Goal: Task Accomplishment & Management: Manage account settings

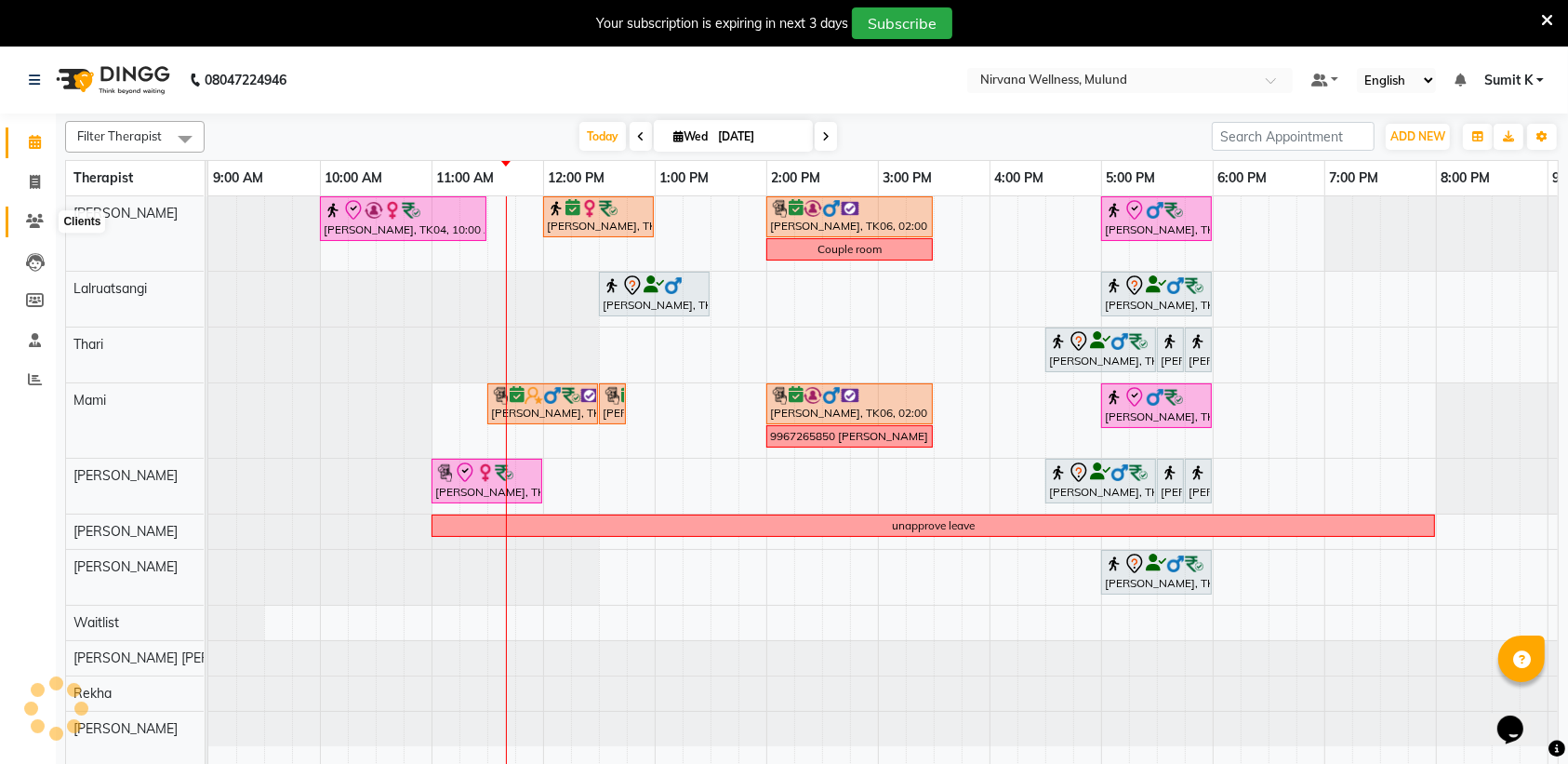
drag, startPoint x: 29, startPoint y: 229, endPoint x: 0, endPoint y: 322, distance: 97.4
click at [29, 228] on span at bounding box center [35, 222] width 33 height 22
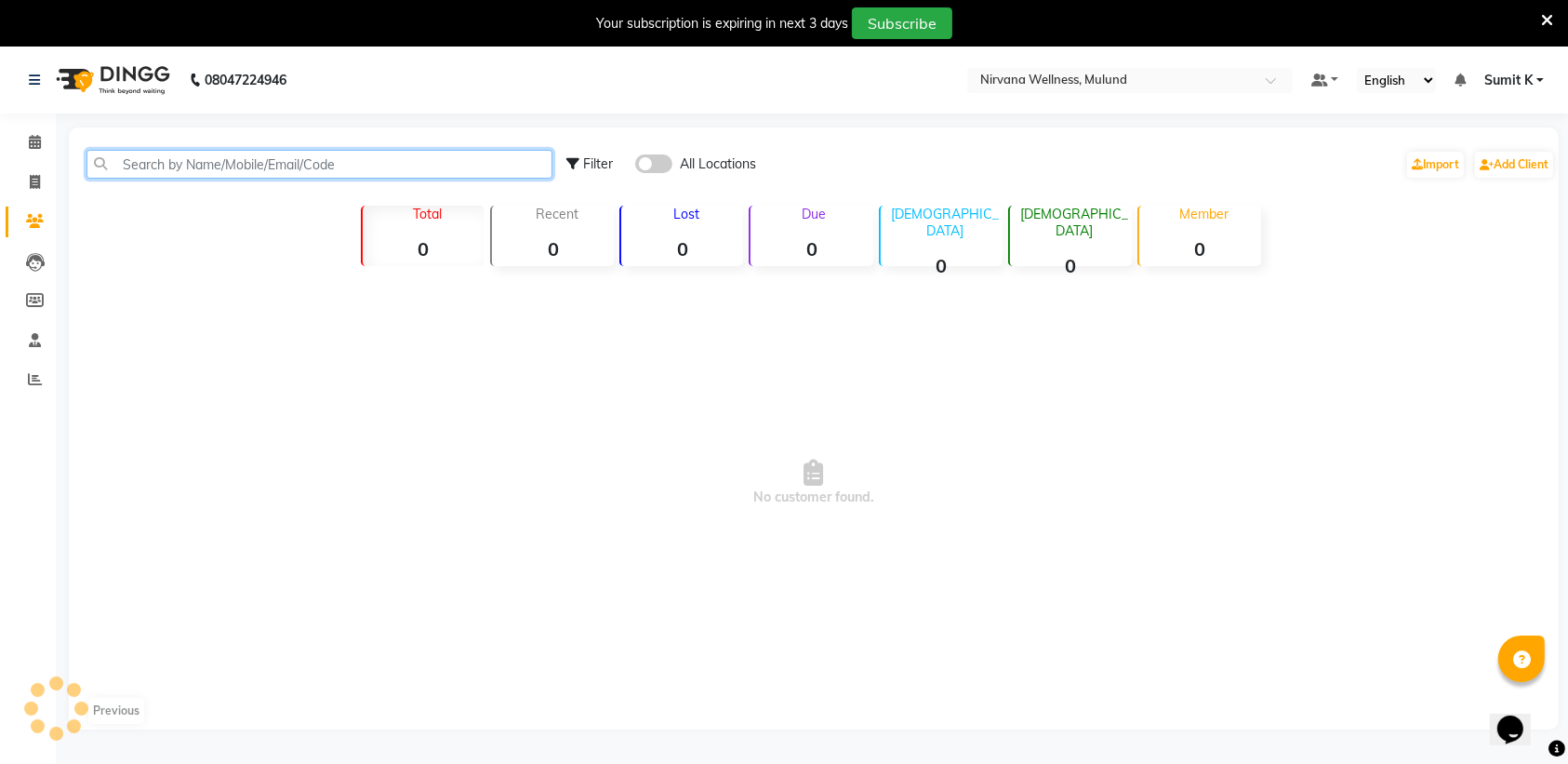
click at [213, 164] on input "text" at bounding box center [319, 164] width 465 height 29
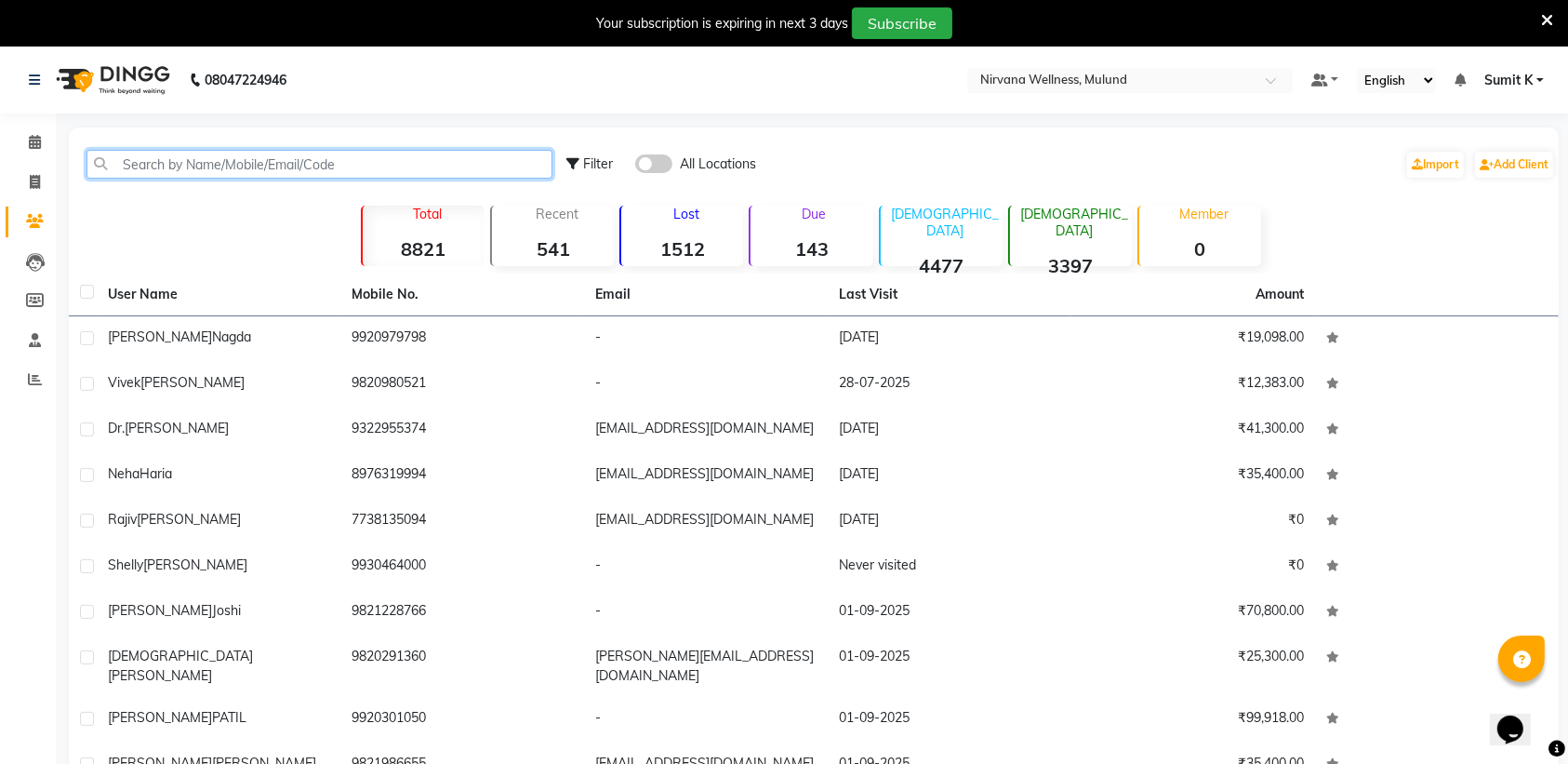
paste input "9920030880"
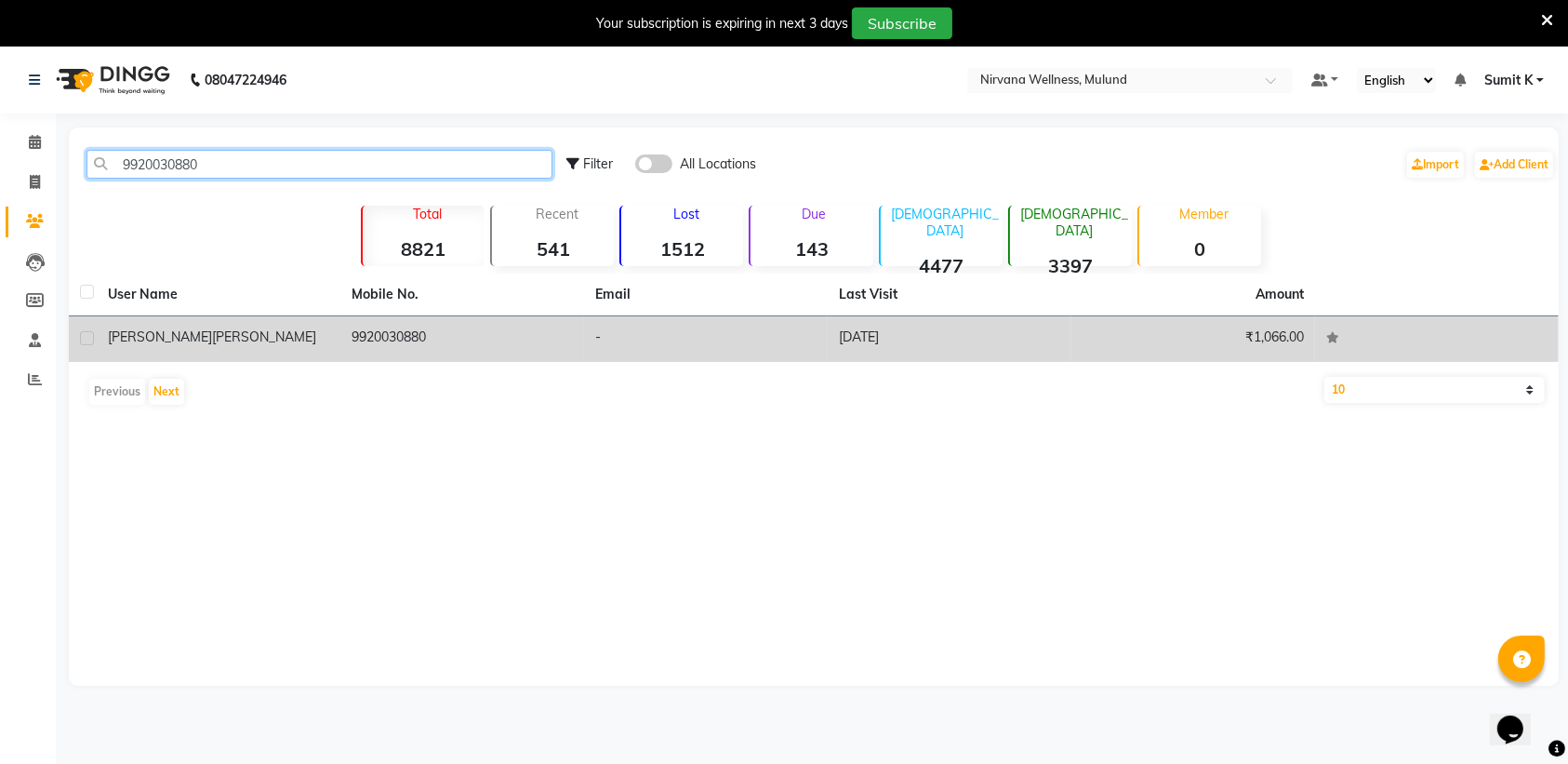
type input "9920030880"
click at [206, 331] on div "[PERSON_NAME]" at bounding box center [218, 337] width 221 height 20
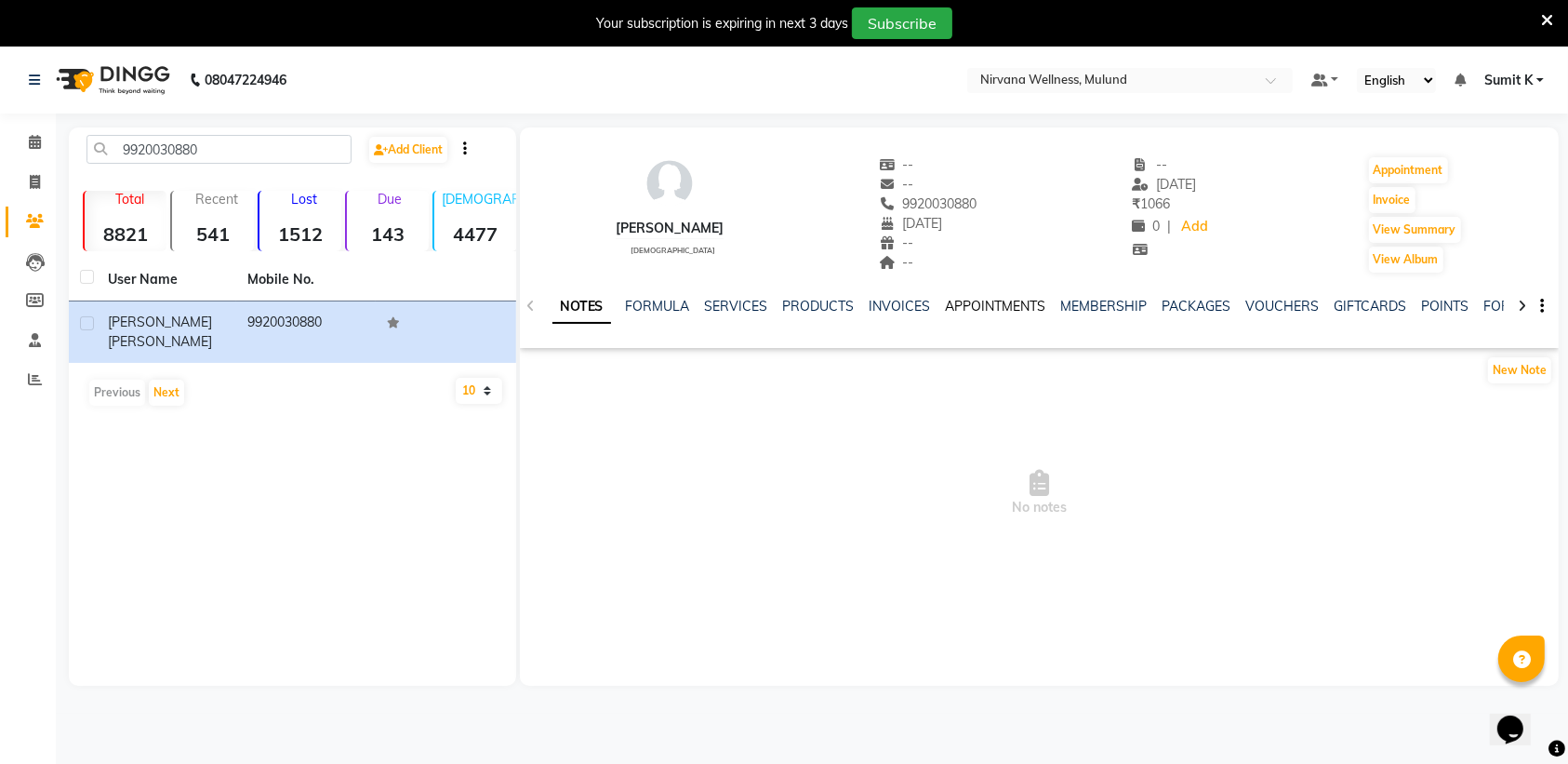
click at [992, 303] on link "APPOINTMENTS" at bounding box center [996, 305] width 101 height 17
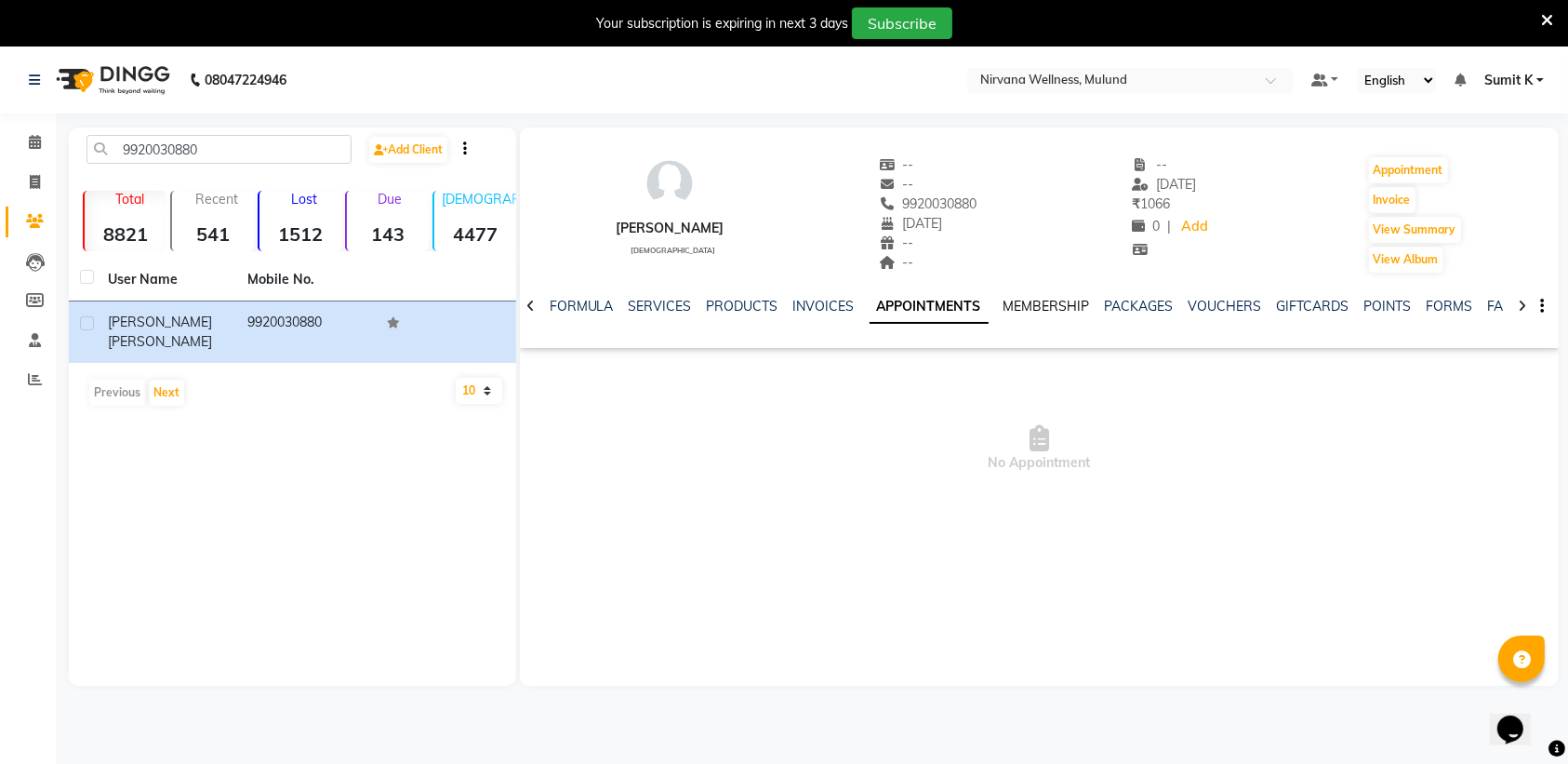
click at [1049, 303] on link "MEMBERSHIP" at bounding box center [1046, 305] width 87 height 17
click at [1094, 302] on link "PACKAGES" at bounding box center [1120, 305] width 69 height 17
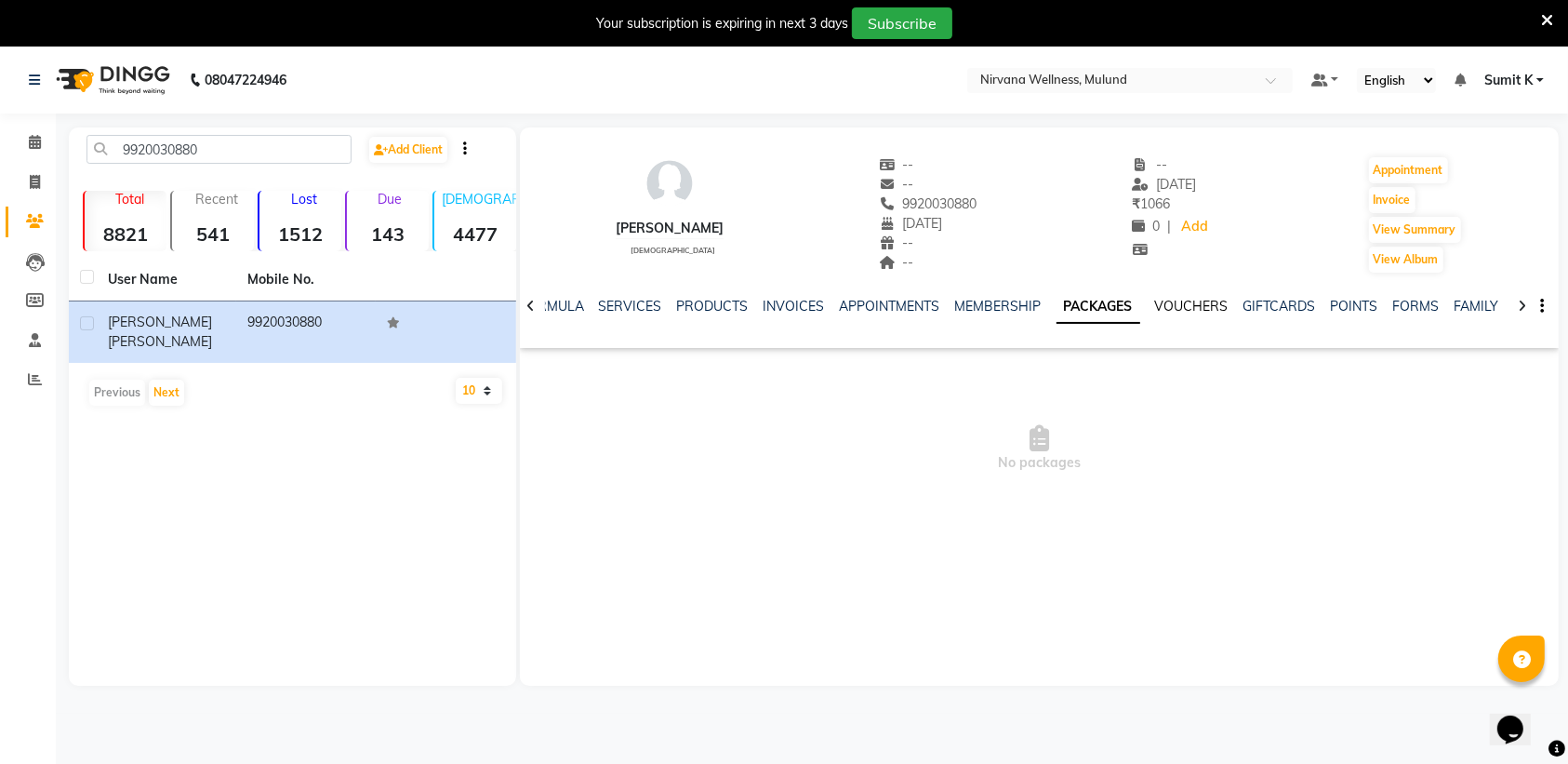
click at [1163, 307] on link "VOUCHERS" at bounding box center [1192, 305] width 73 height 17
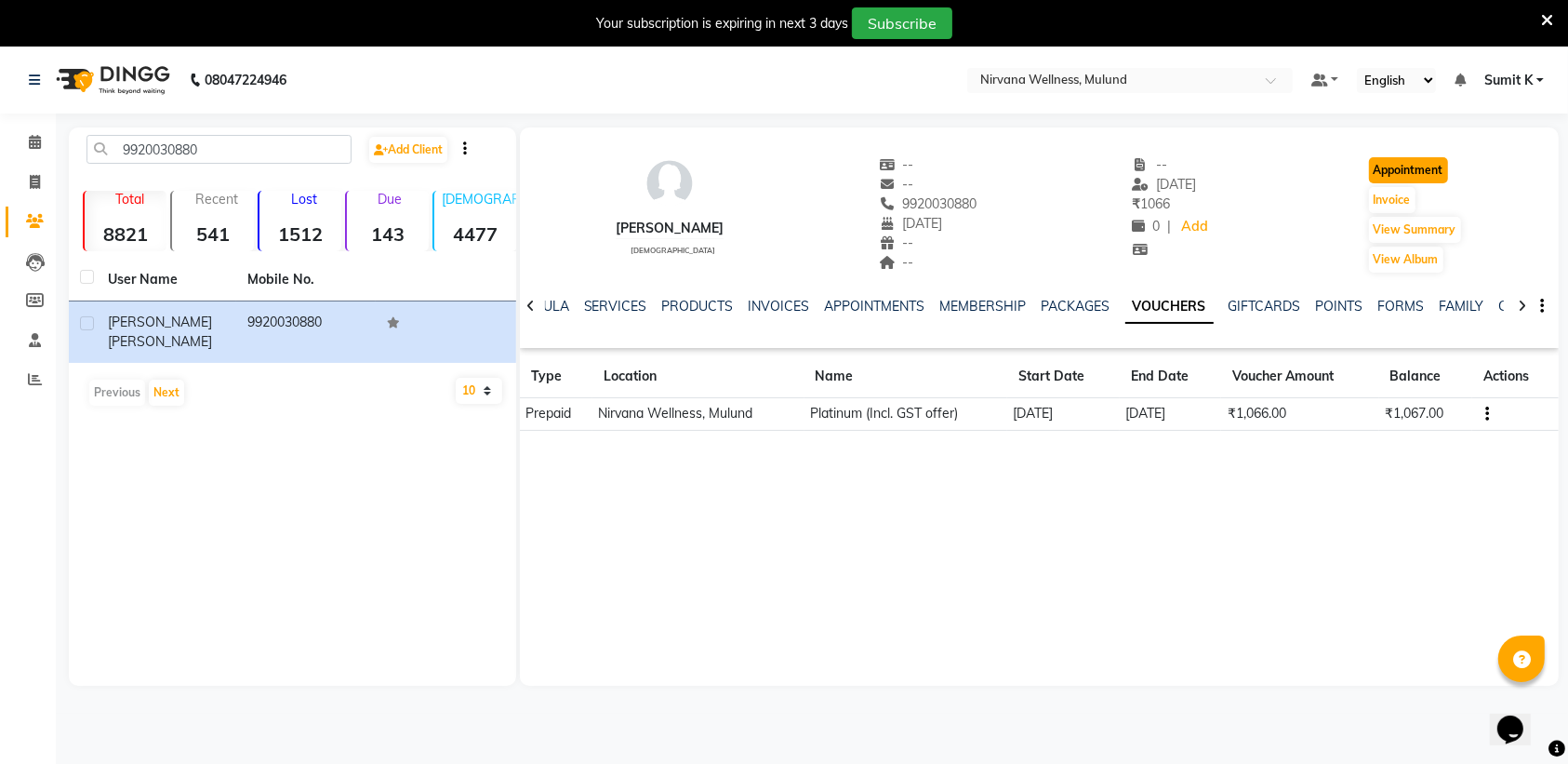
click at [1412, 174] on button "Appointment" at bounding box center [1408, 170] width 79 height 26
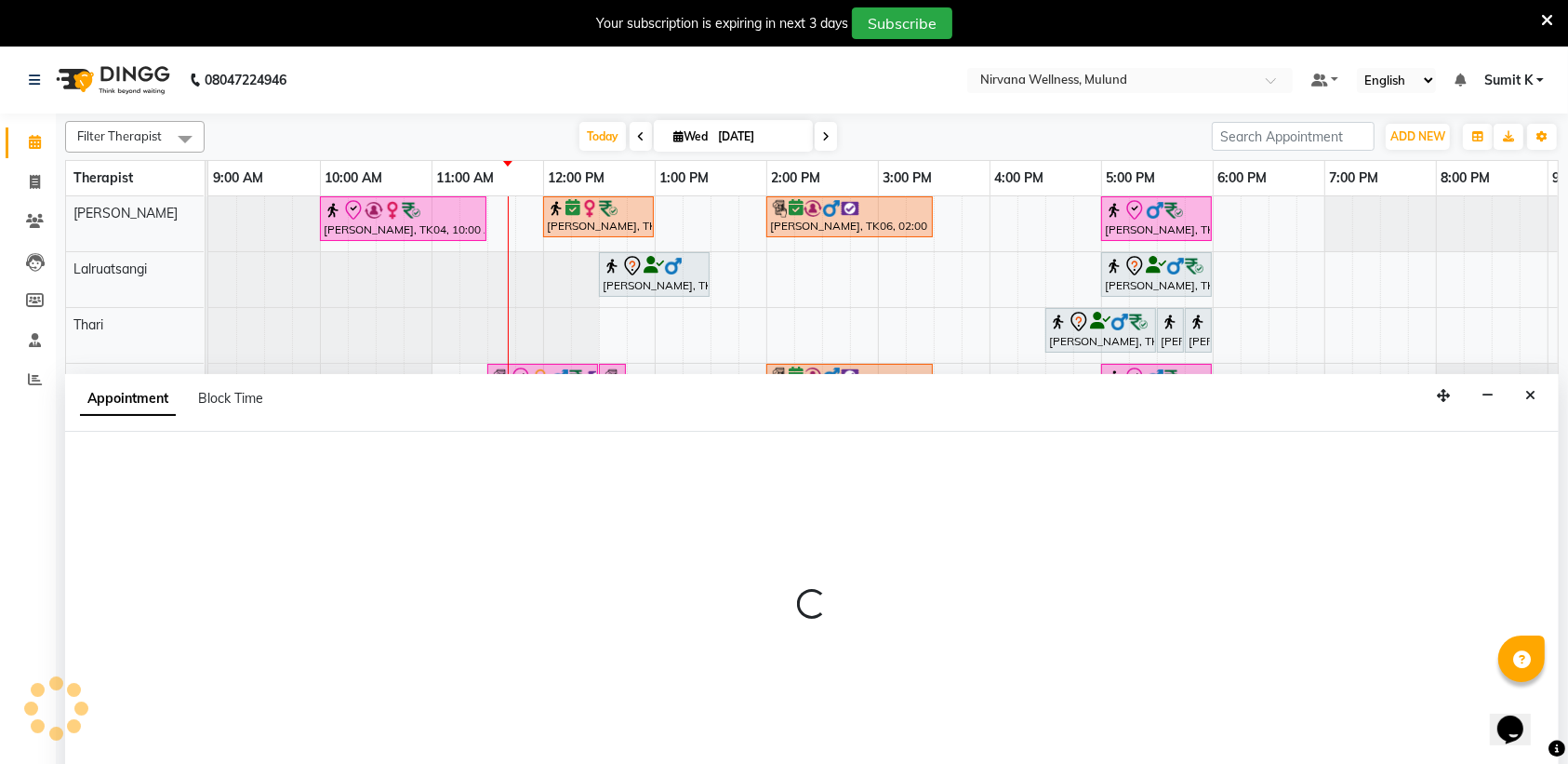
select select "tentative"
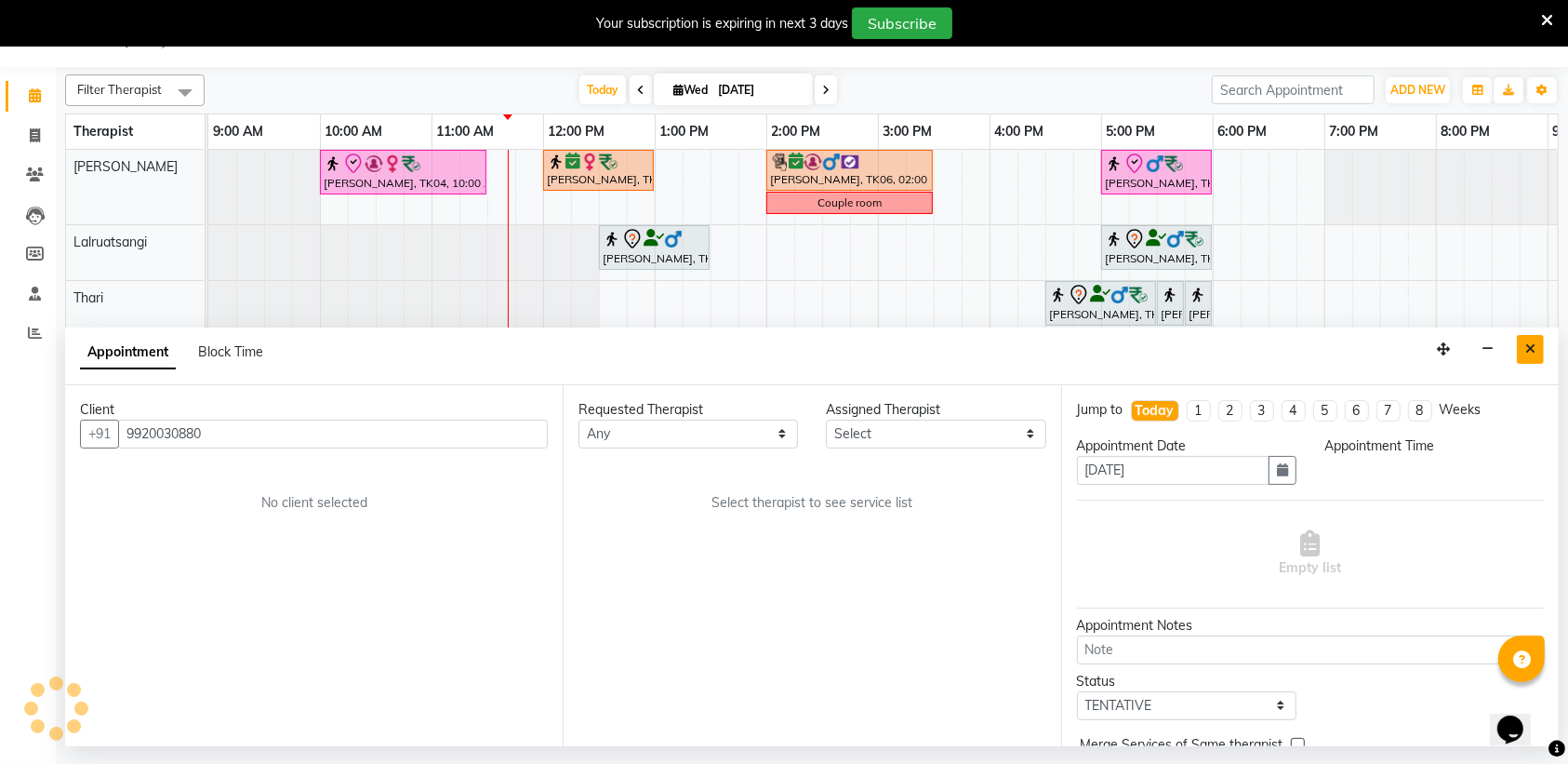
click at [1529, 355] on icon "Close" at bounding box center [1529, 348] width 10 height 13
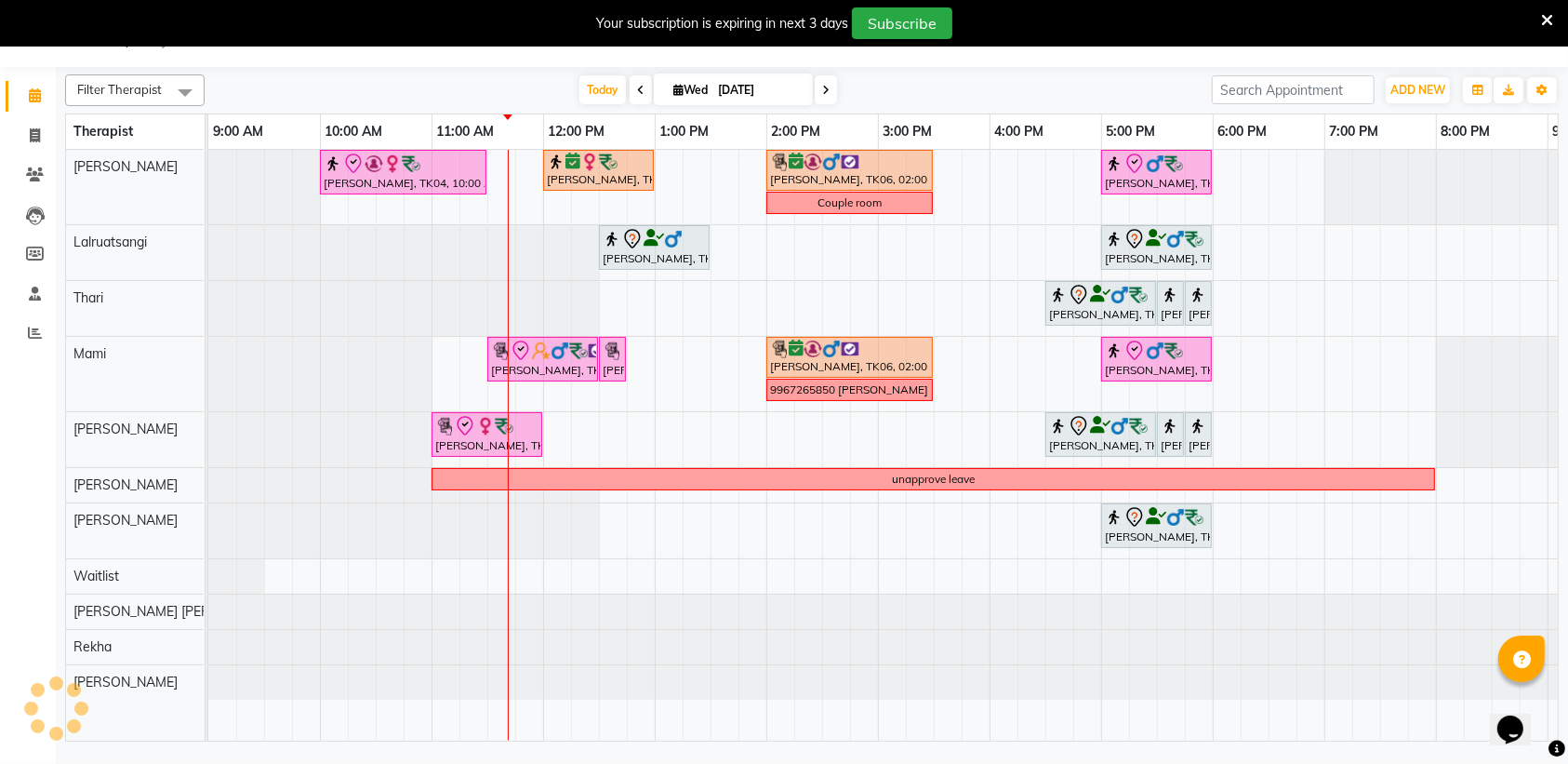
scroll to position [0, 101]
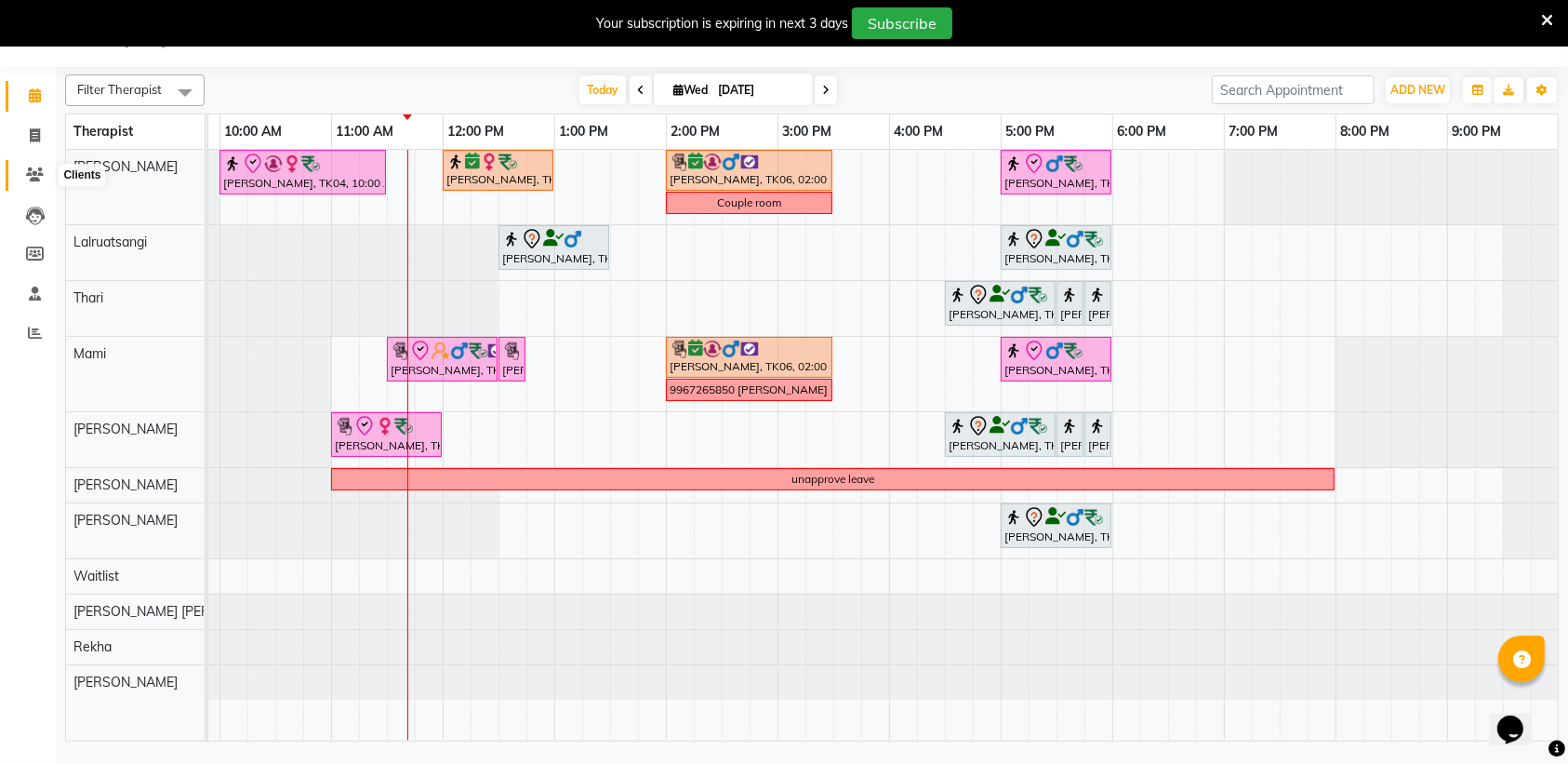
click at [24, 170] on span at bounding box center [35, 176] width 33 height 22
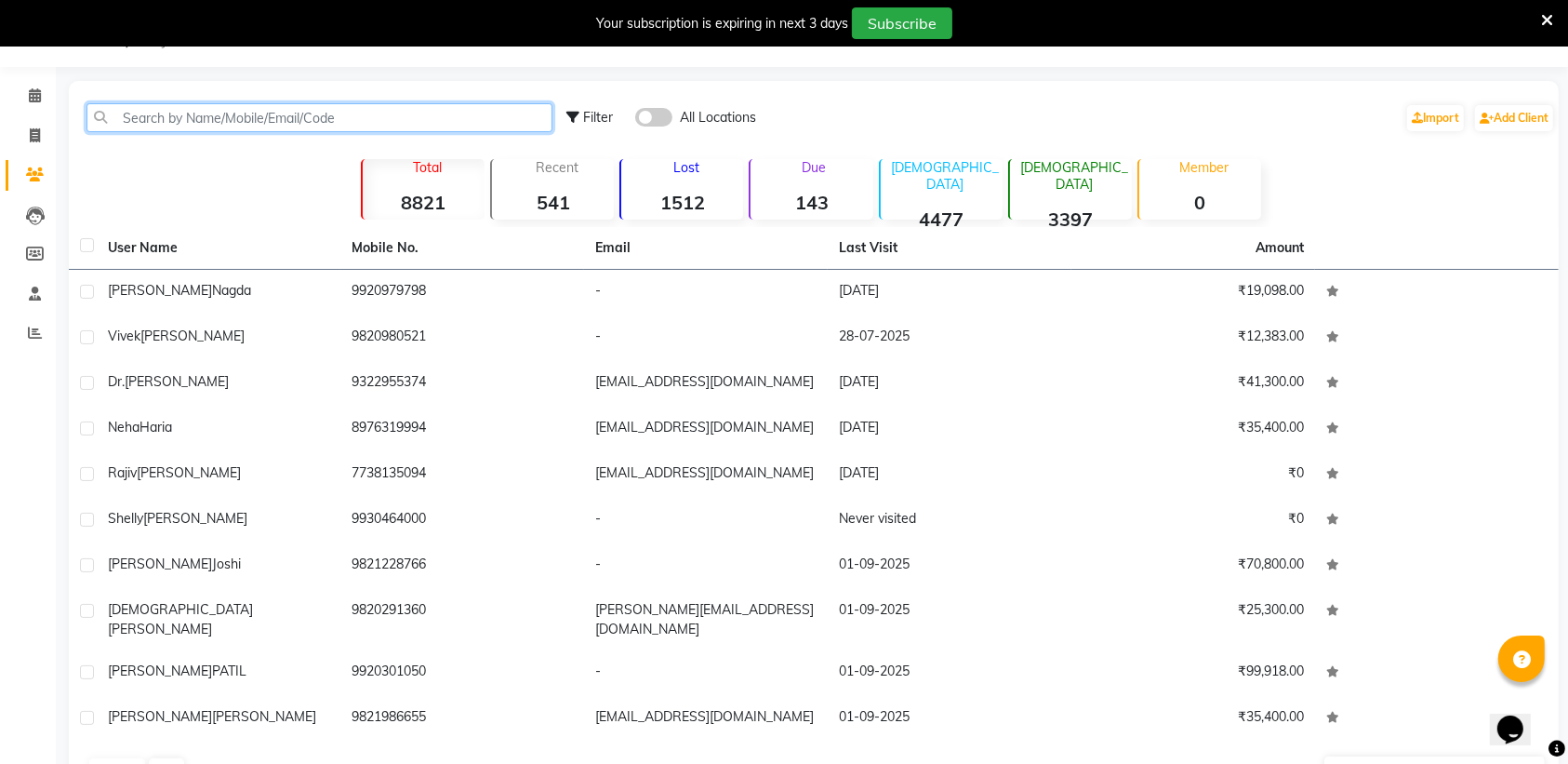
click at [254, 122] on input "text" at bounding box center [319, 117] width 465 height 29
paste input "9920030880"
click at [254, 122] on input "9920030880" at bounding box center [319, 117] width 465 height 29
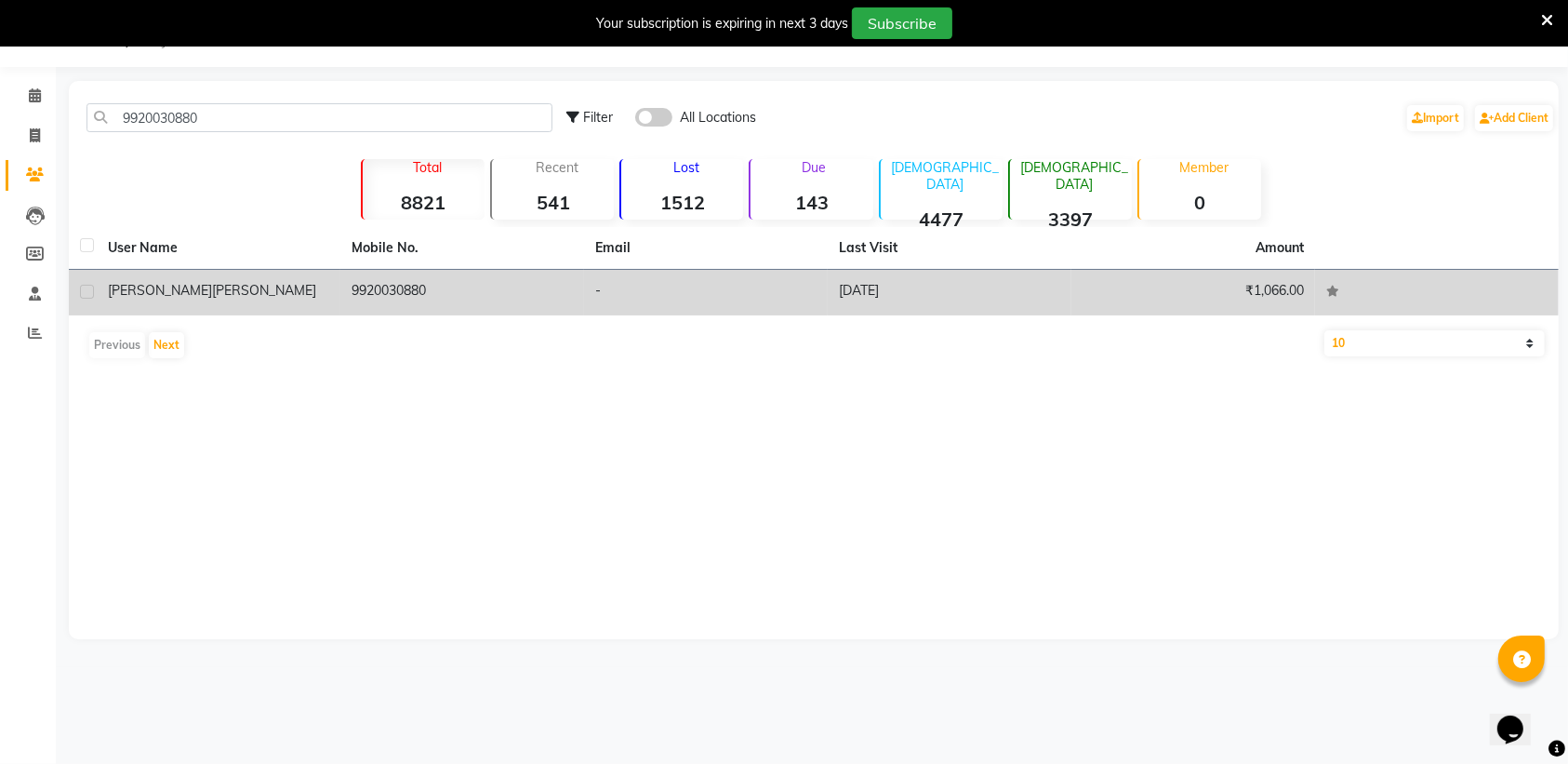
click at [290, 292] on div "[PERSON_NAME]" at bounding box center [218, 291] width 221 height 20
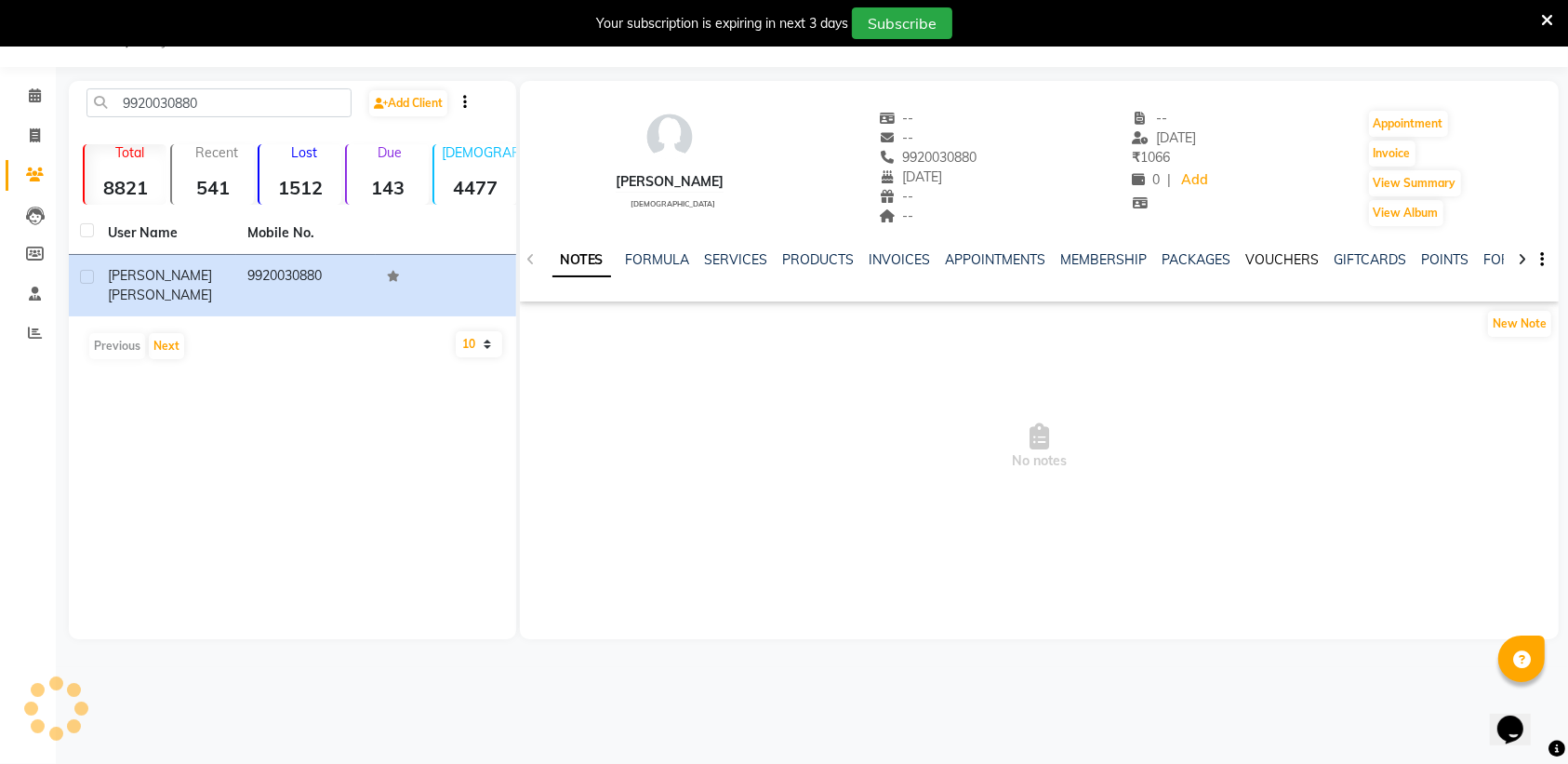
click at [1287, 261] on link "VOUCHERS" at bounding box center [1282, 259] width 73 height 17
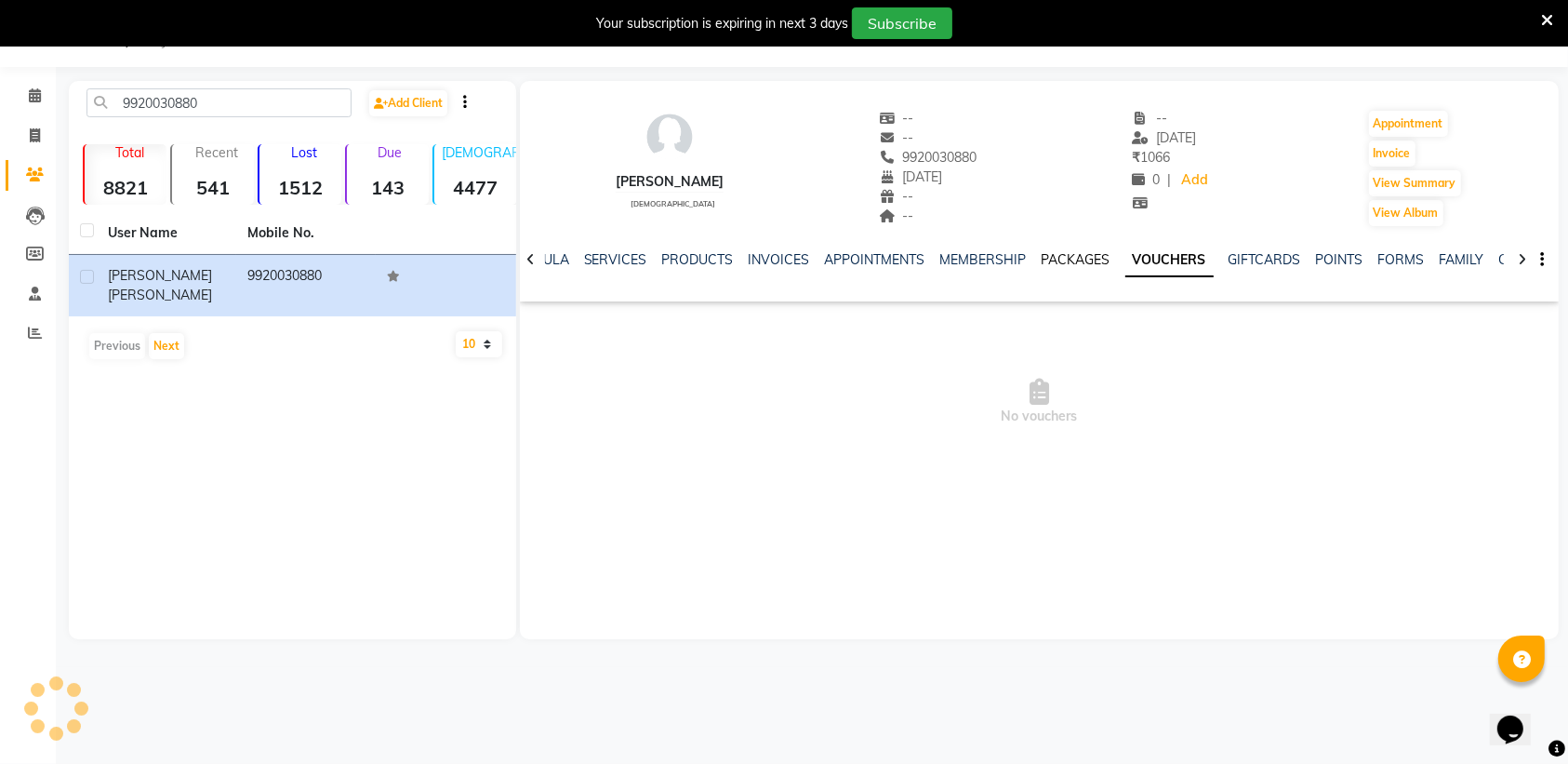
click at [1079, 251] on link "PACKAGES" at bounding box center [1076, 259] width 69 height 17
click at [1183, 258] on link "VOUCHERS" at bounding box center [1192, 259] width 73 height 17
click at [997, 258] on link "MEMBERSHIP" at bounding box center [983, 259] width 87 height 17
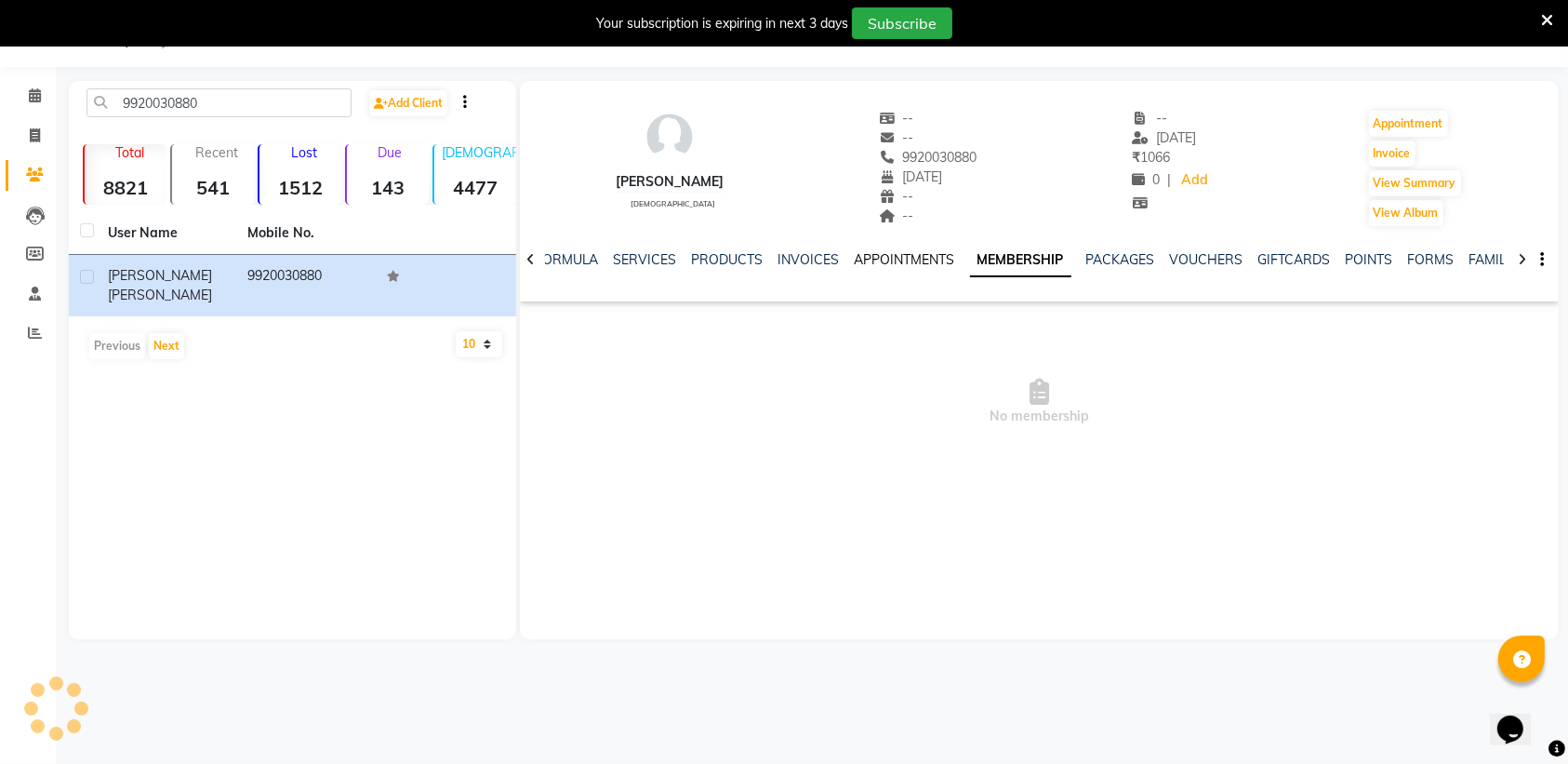
click at [923, 263] on link "APPOINTMENTS" at bounding box center [905, 259] width 101 height 17
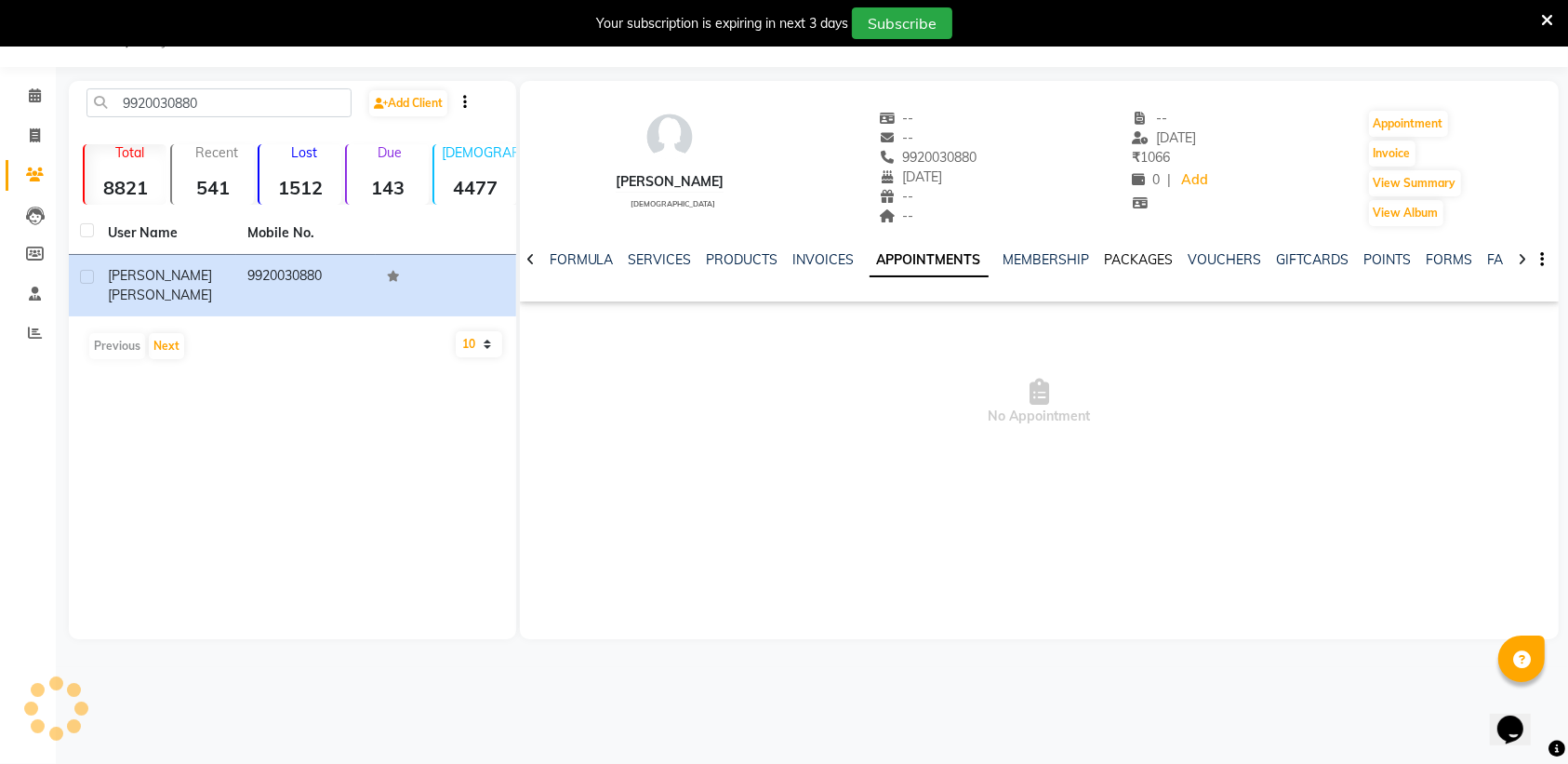
click at [1137, 258] on link "PACKAGES" at bounding box center [1139, 259] width 69 height 17
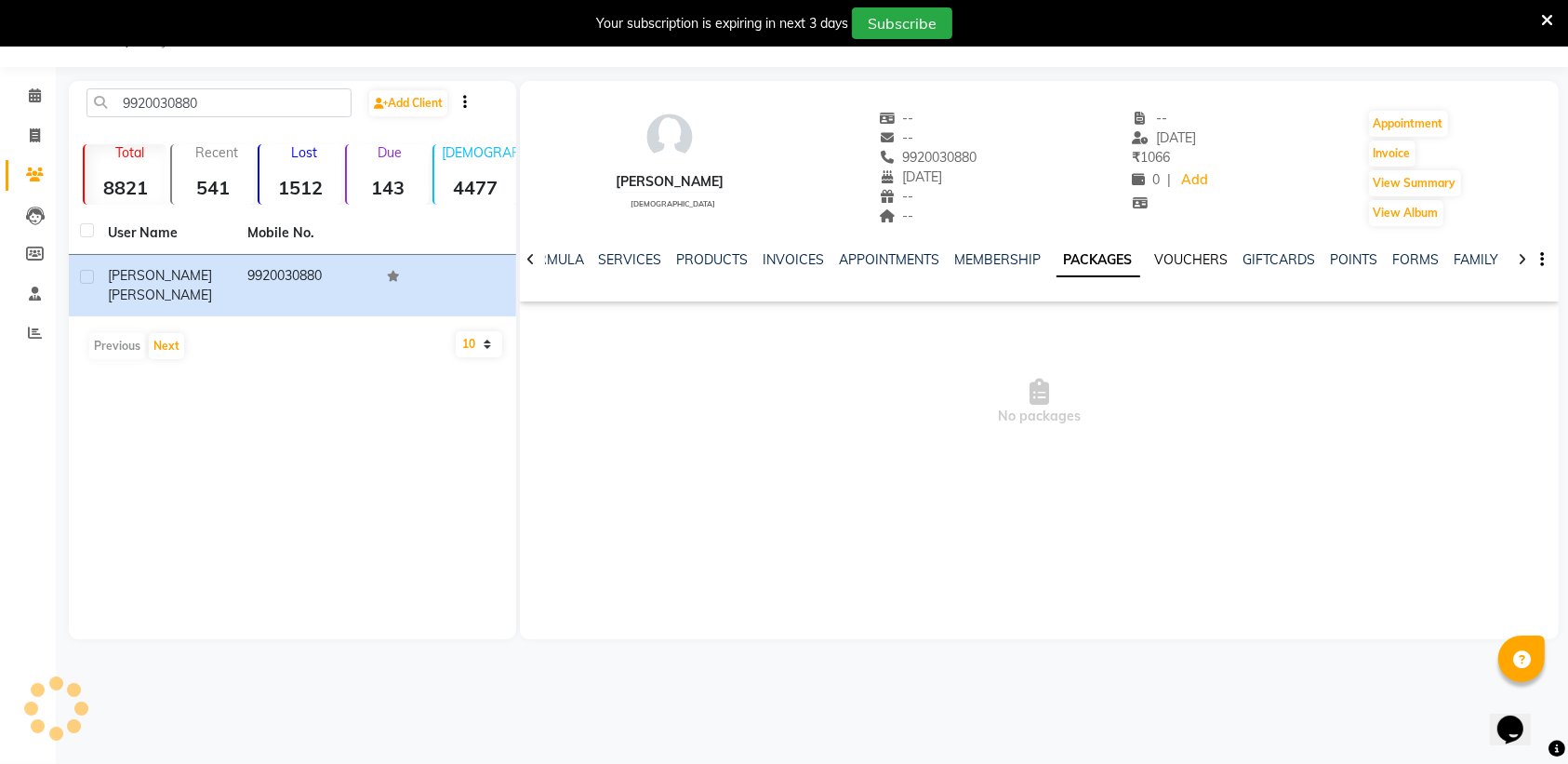
click at [1192, 258] on link "VOUCHERS" at bounding box center [1192, 259] width 73 height 17
click at [1234, 259] on link "GIFTCARDS" at bounding box center [1264, 259] width 72 height 17
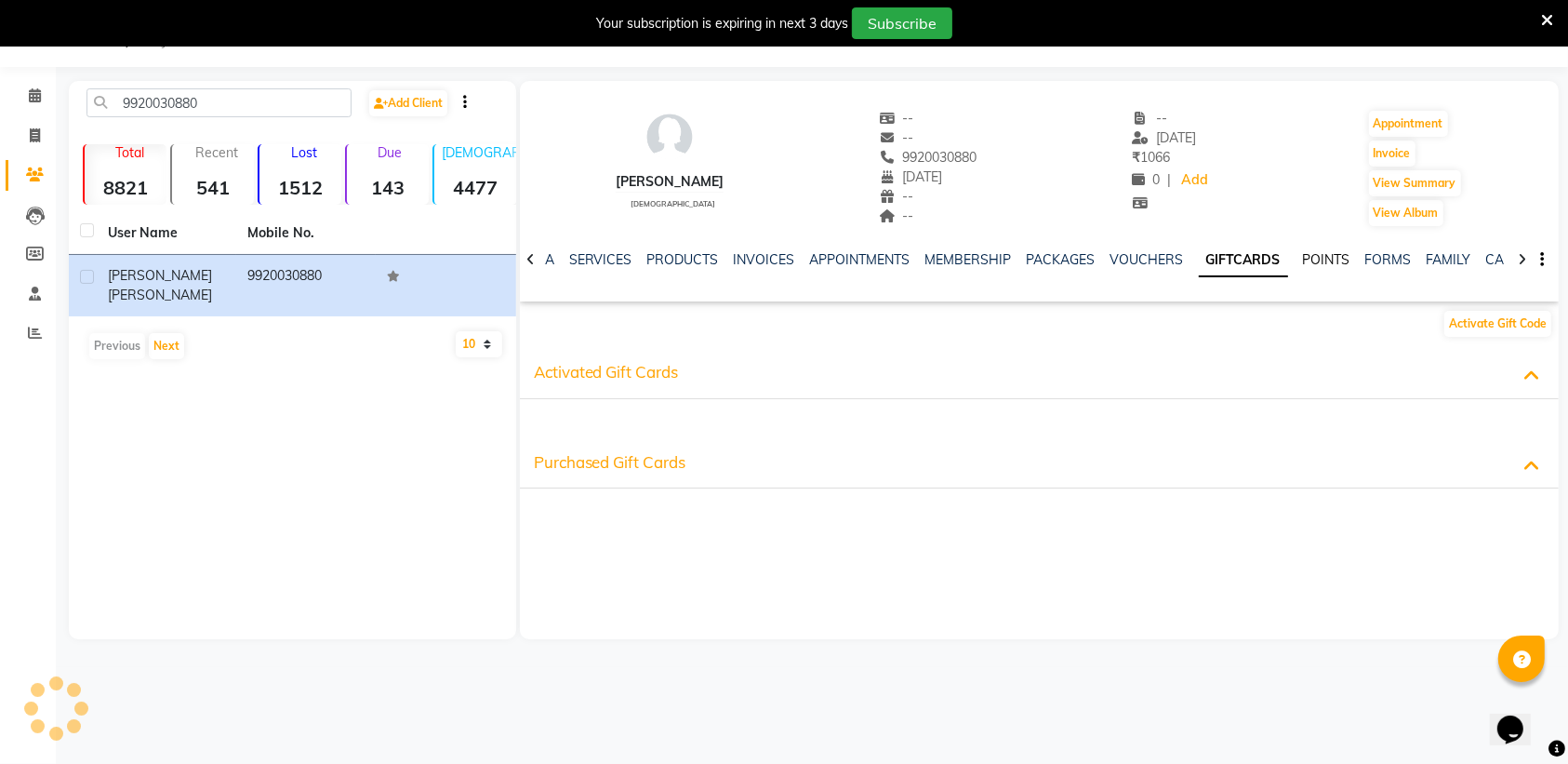
click at [1302, 261] on link "POINTS" at bounding box center [1326, 259] width 47 height 17
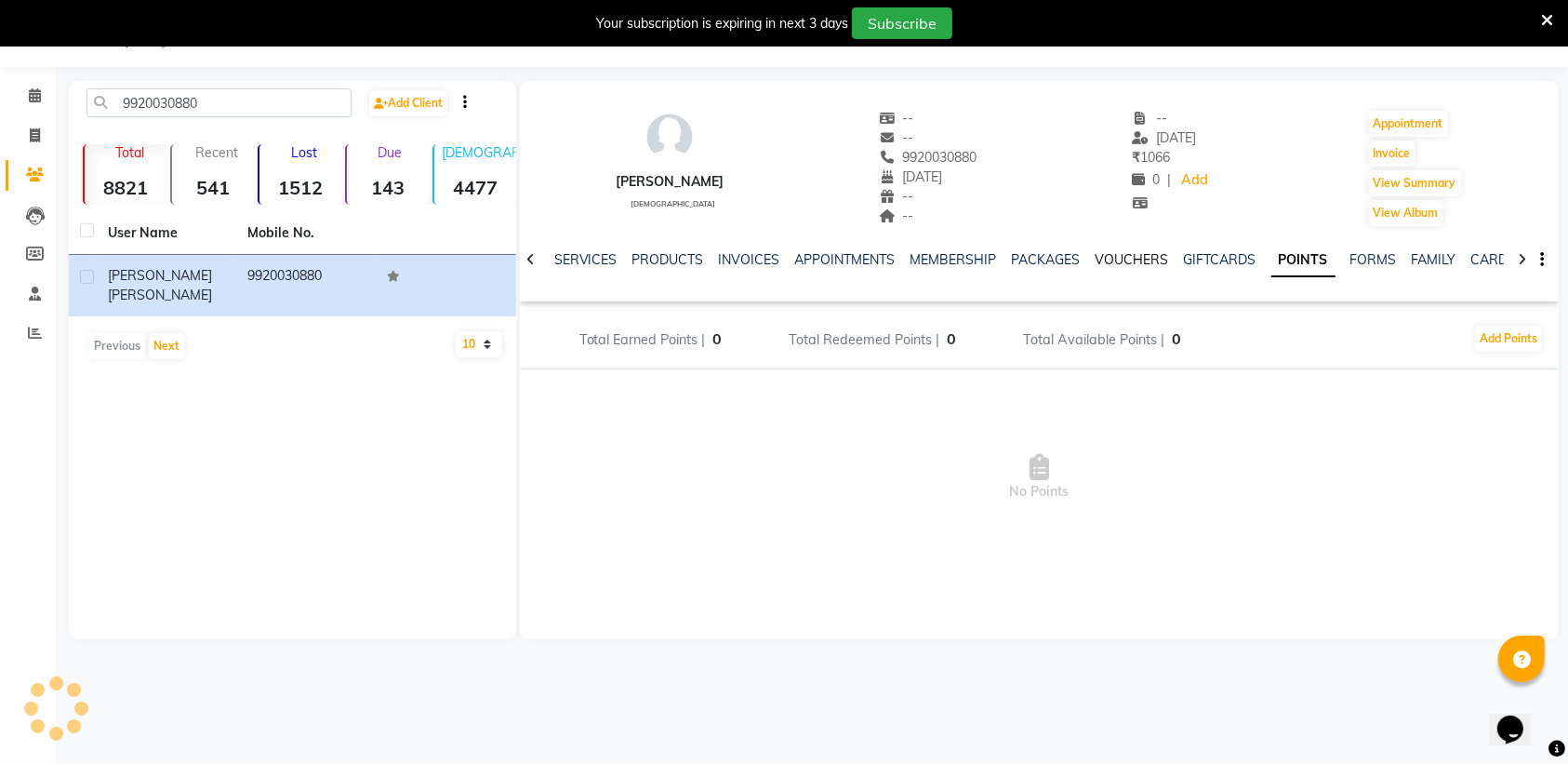
click at [1131, 261] on link "VOUCHERS" at bounding box center [1132, 259] width 73 height 17
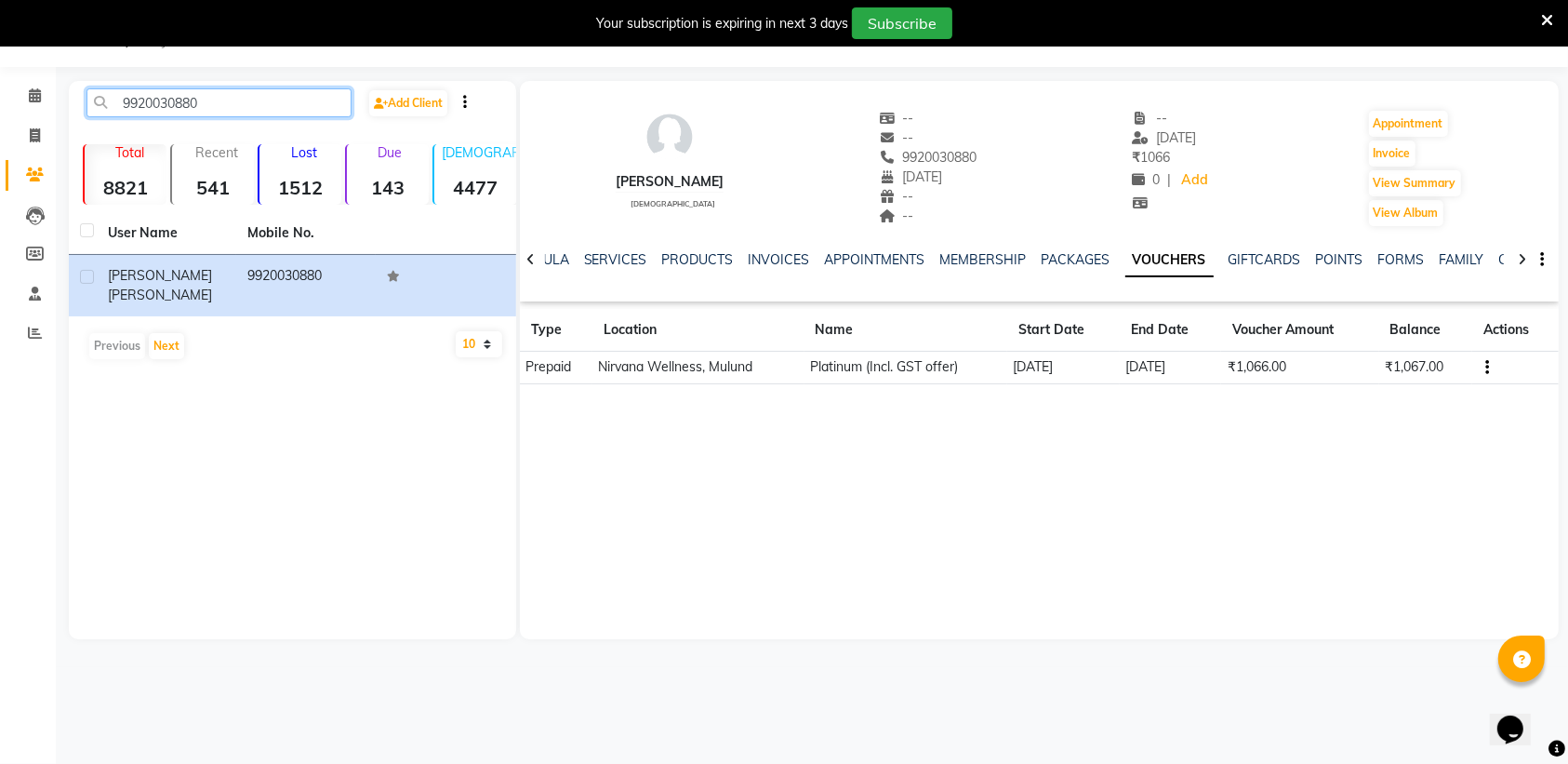
click at [212, 95] on input "9920030880" at bounding box center [219, 102] width 265 height 29
paste input "87436988"
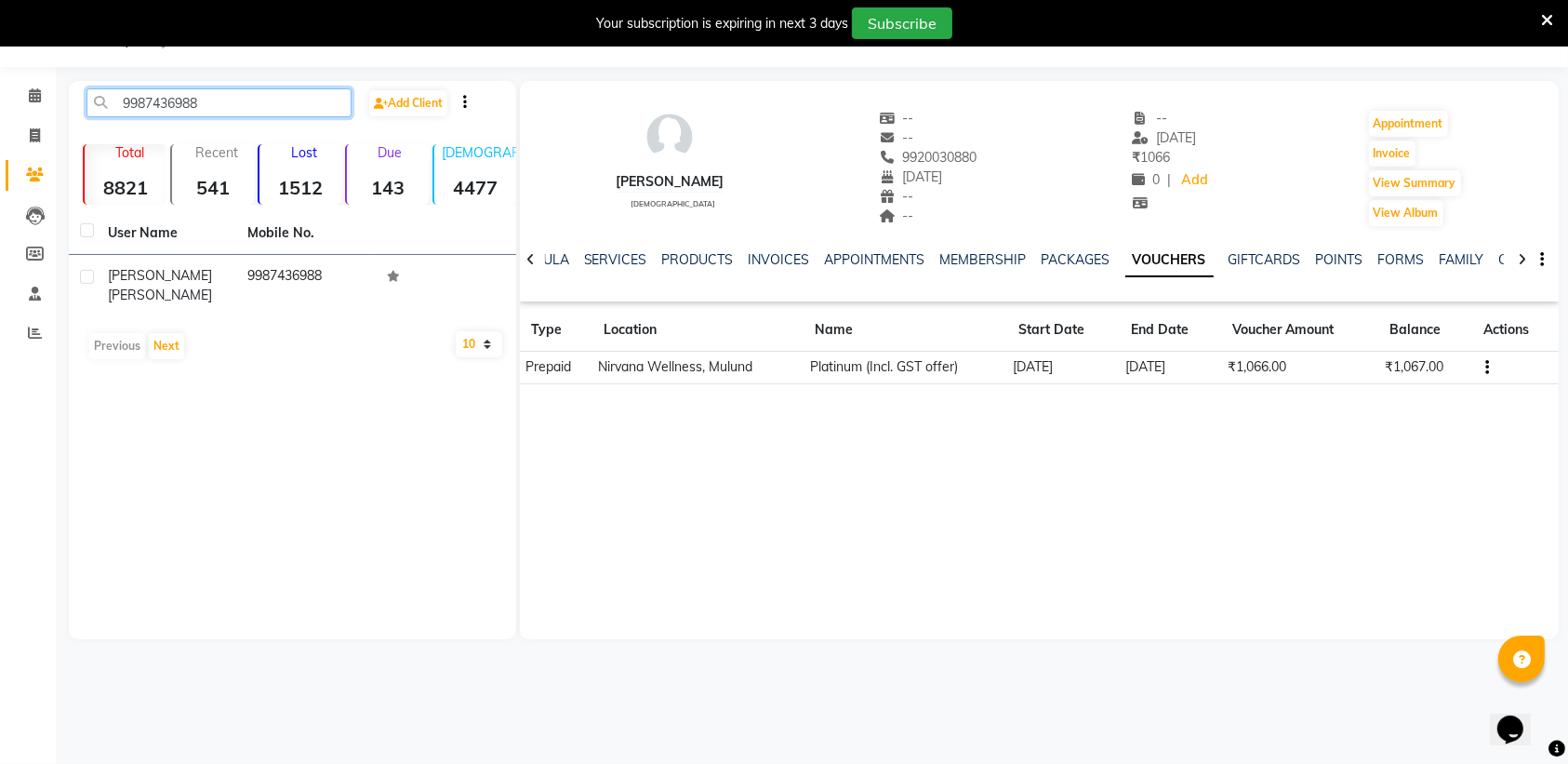
type input "9987436988"
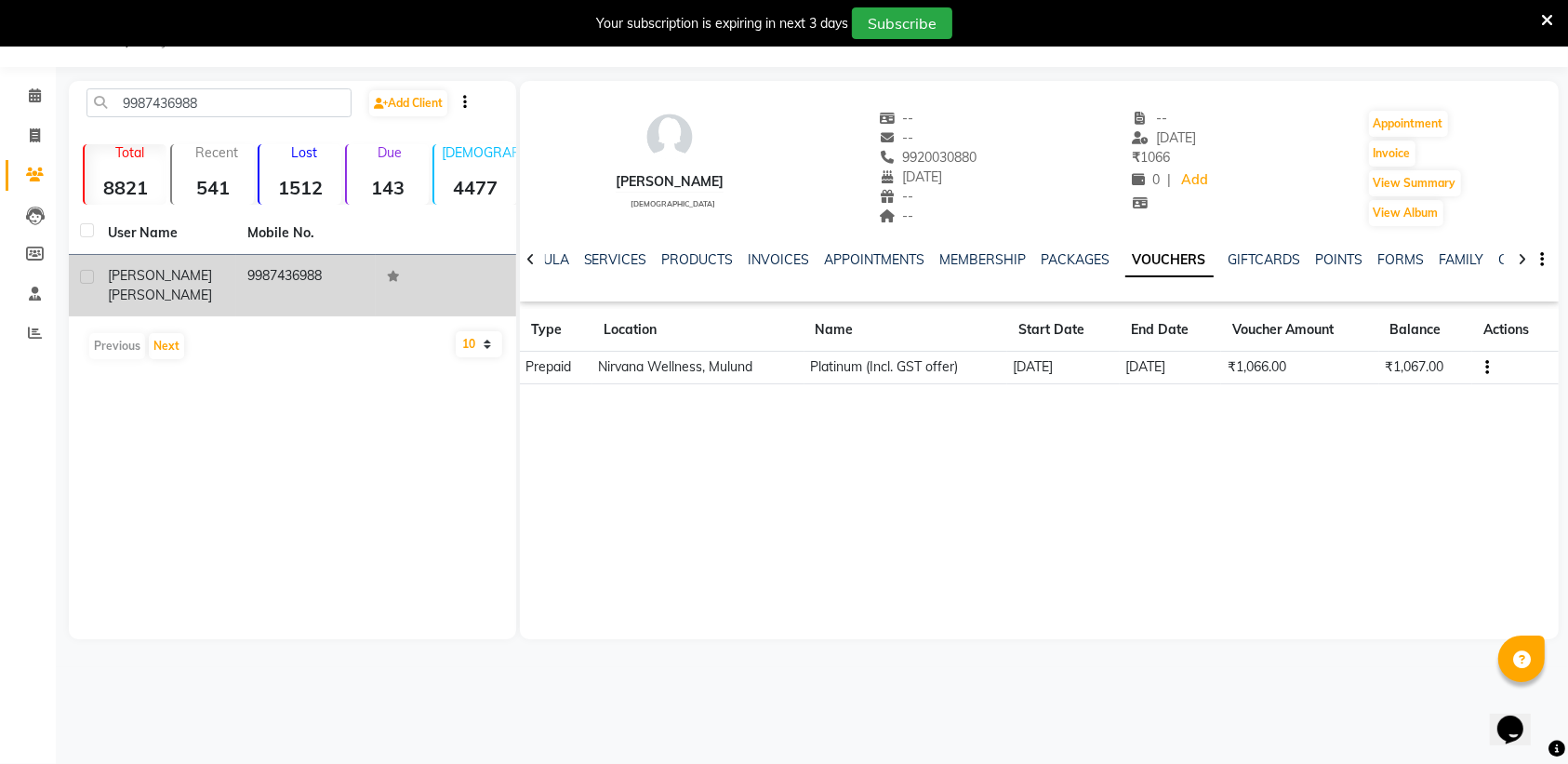
click at [251, 279] on td "9987436988" at bounding box center [305, 286] width 139 height 61
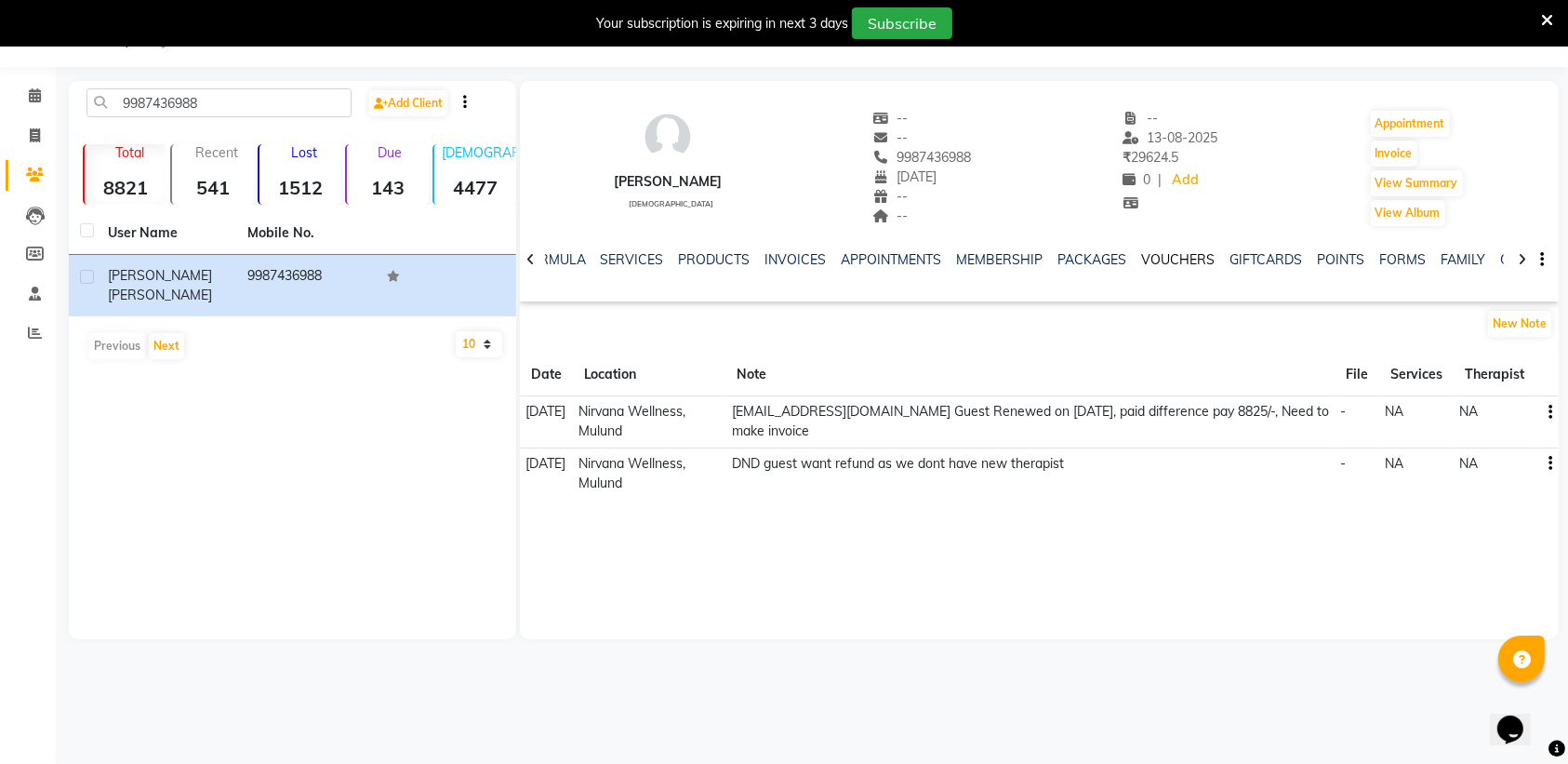
click at [1164, 265] on link "VOUCHERS" at bounding box center [1179, 259] width 73 height 17
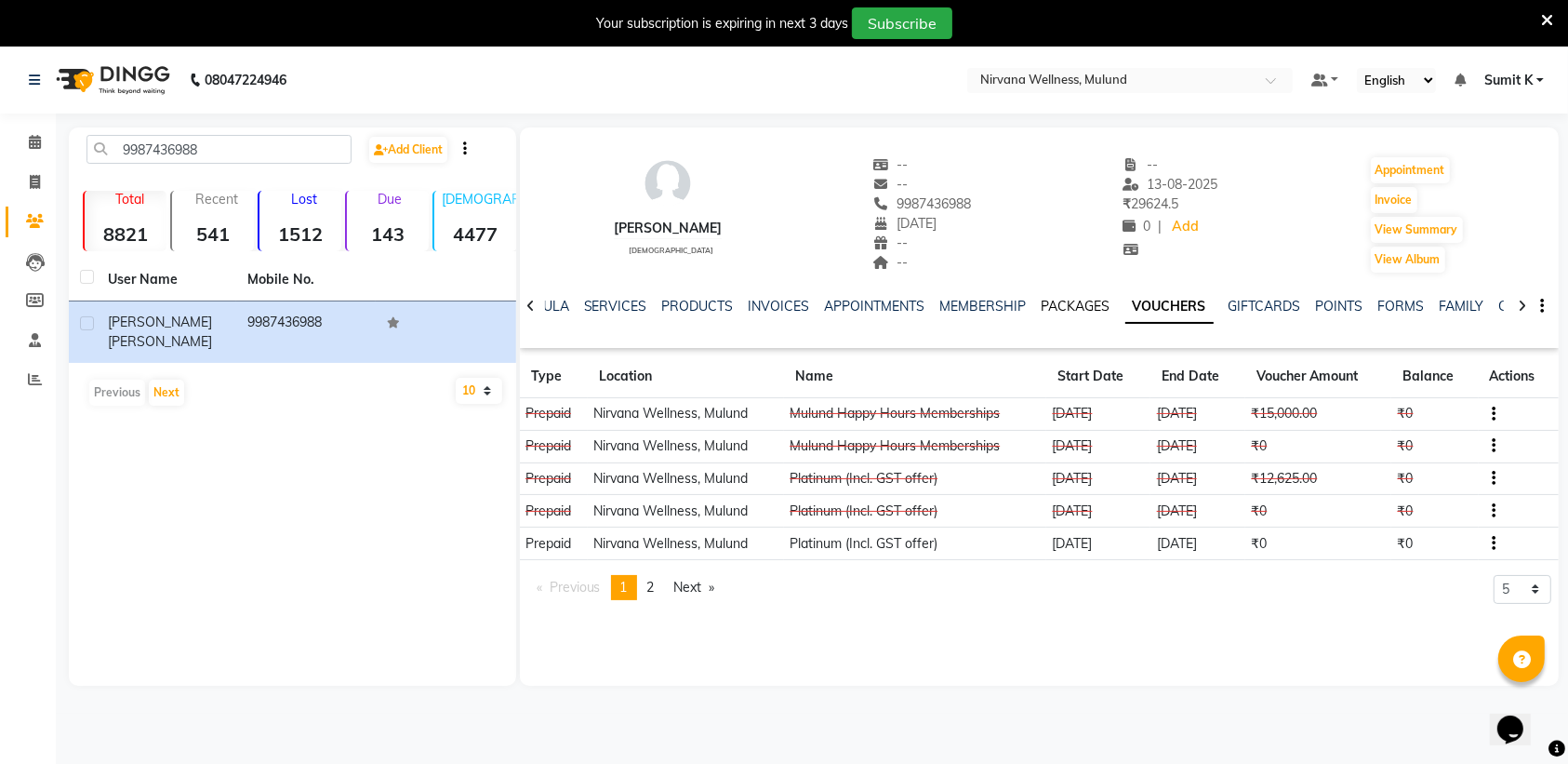
click at [1072, 307] on link "PACKAGES" at bounding box center [1076, 305] width 69 height 17
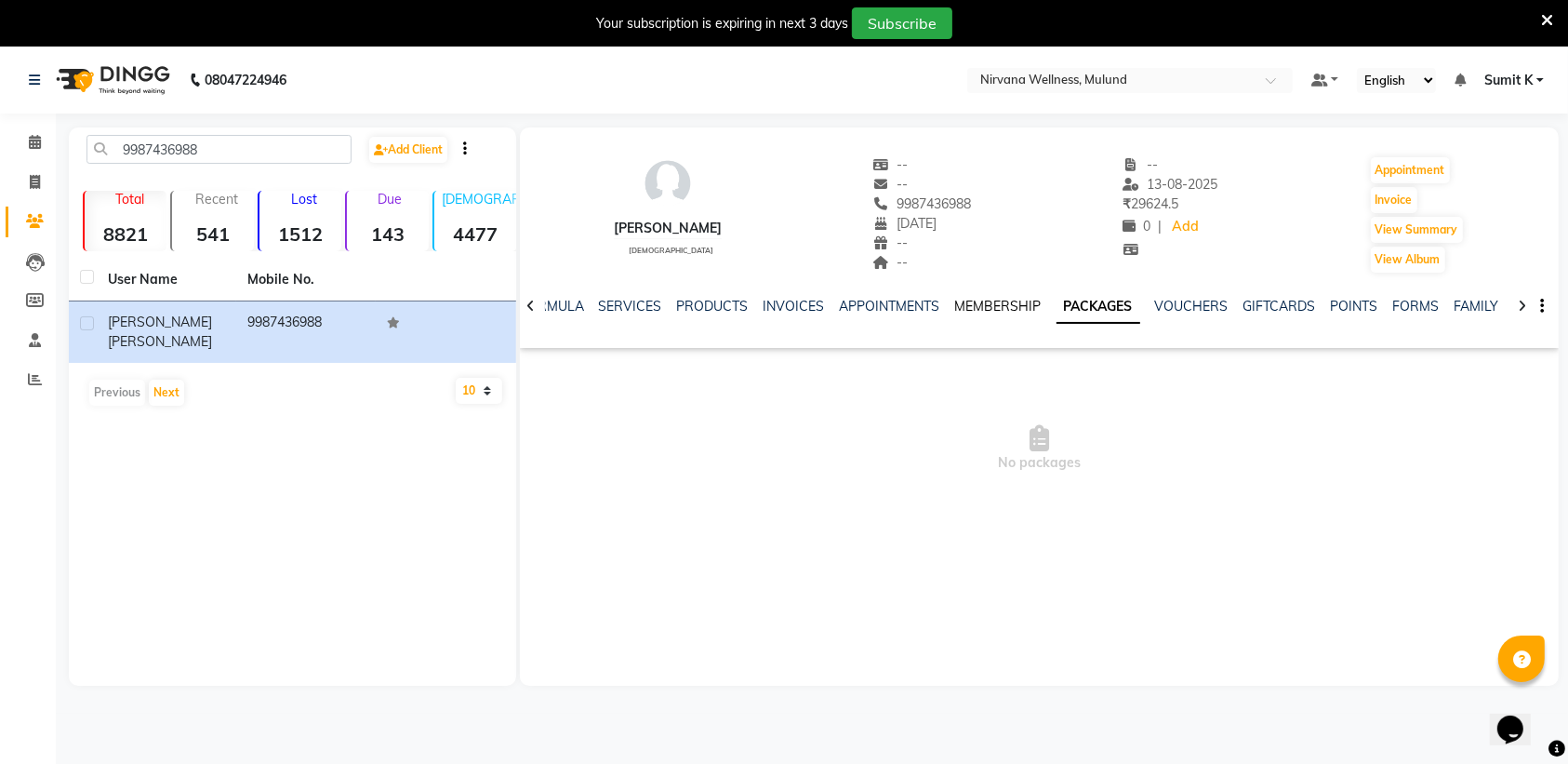
click at [976, 307] on link "MEMBERSHIP" at bounding box center [998, 305] width 87 height 17
click at [1197, 305] on link "VOUCHERS" at bounding box center [1206, 305] width 73 height 17
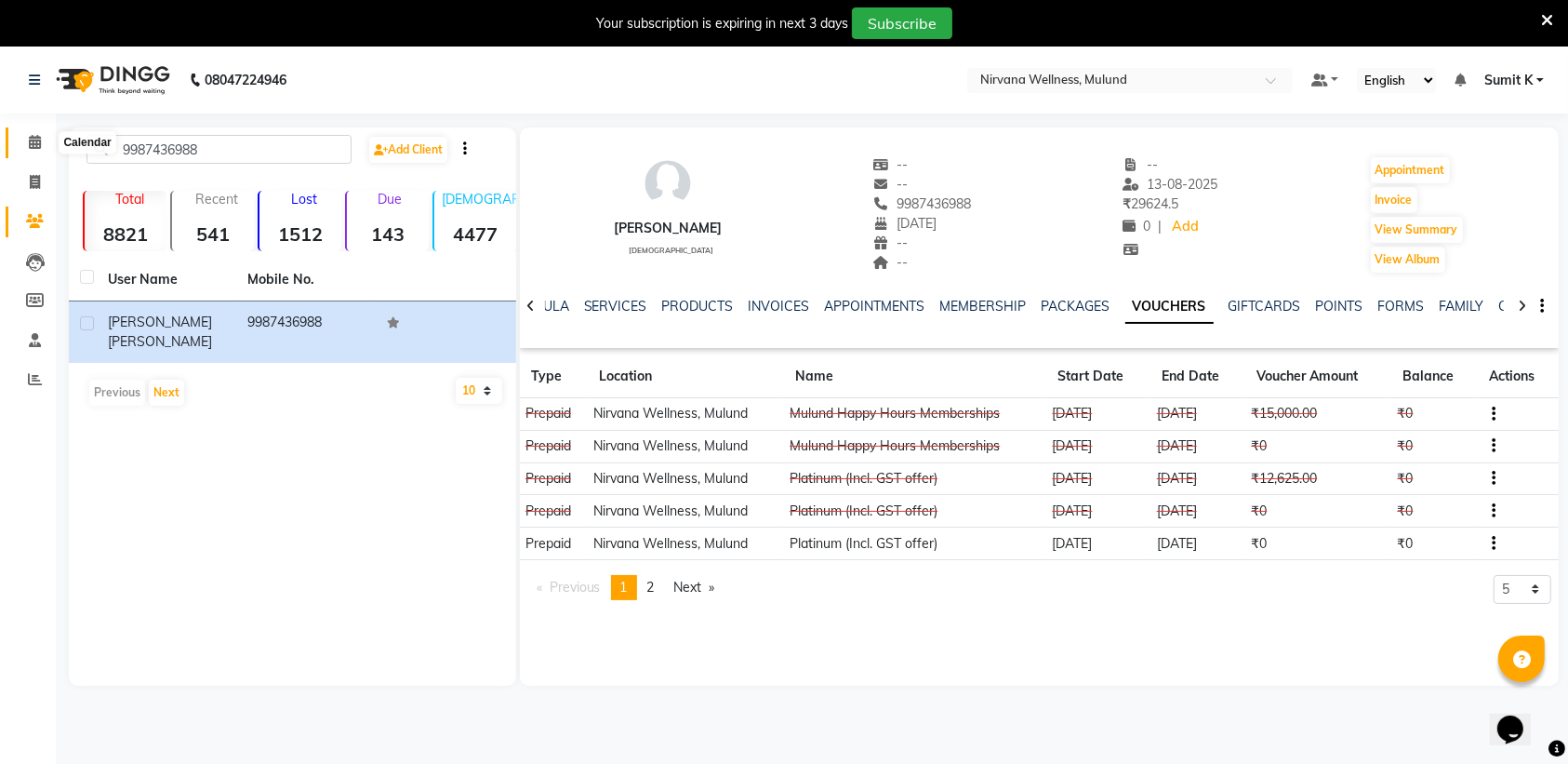
click at [21, 144] on span at bounding box center [35, 143] width 33 height 22
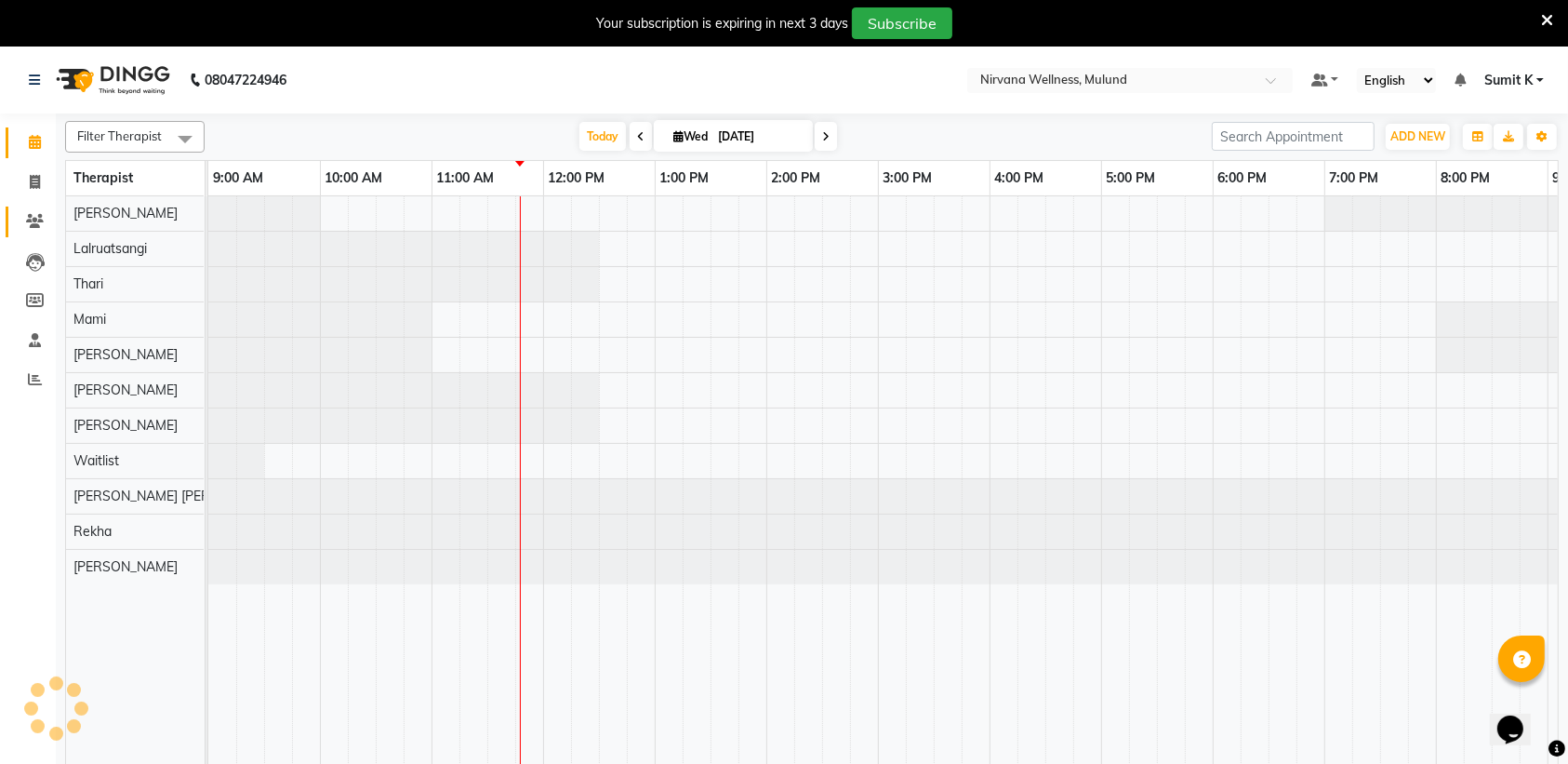
click at [40, 220] on icon at bounding box center [35, 220] width 18 height 14
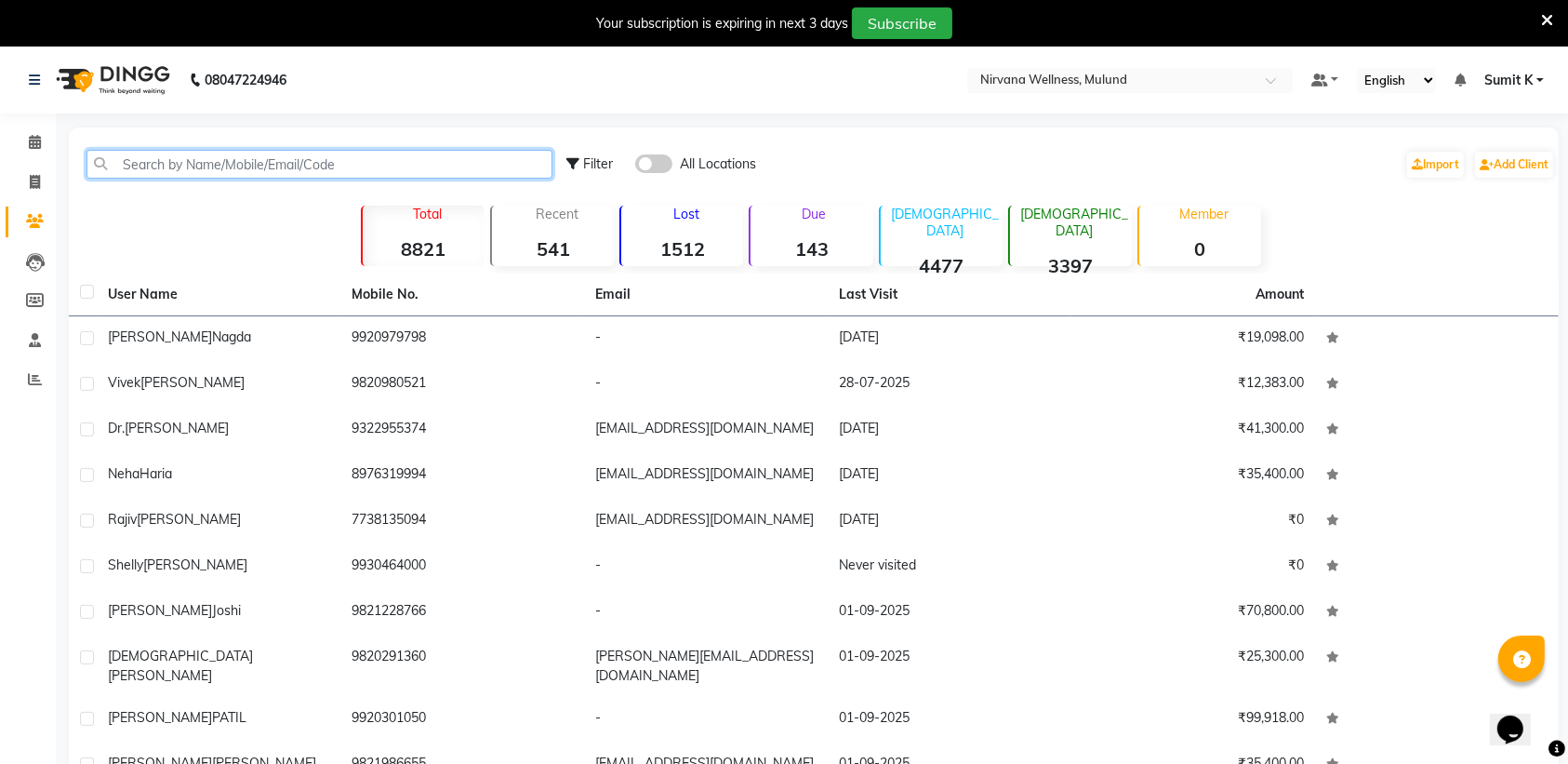
click at [326, 156] on input "text" at bounding box center [319, 164] width 465 height 29
paste input "8888876062"
click at [282, 168] on input "8888876062" at bounding box center [319, 164] width 465 height 29
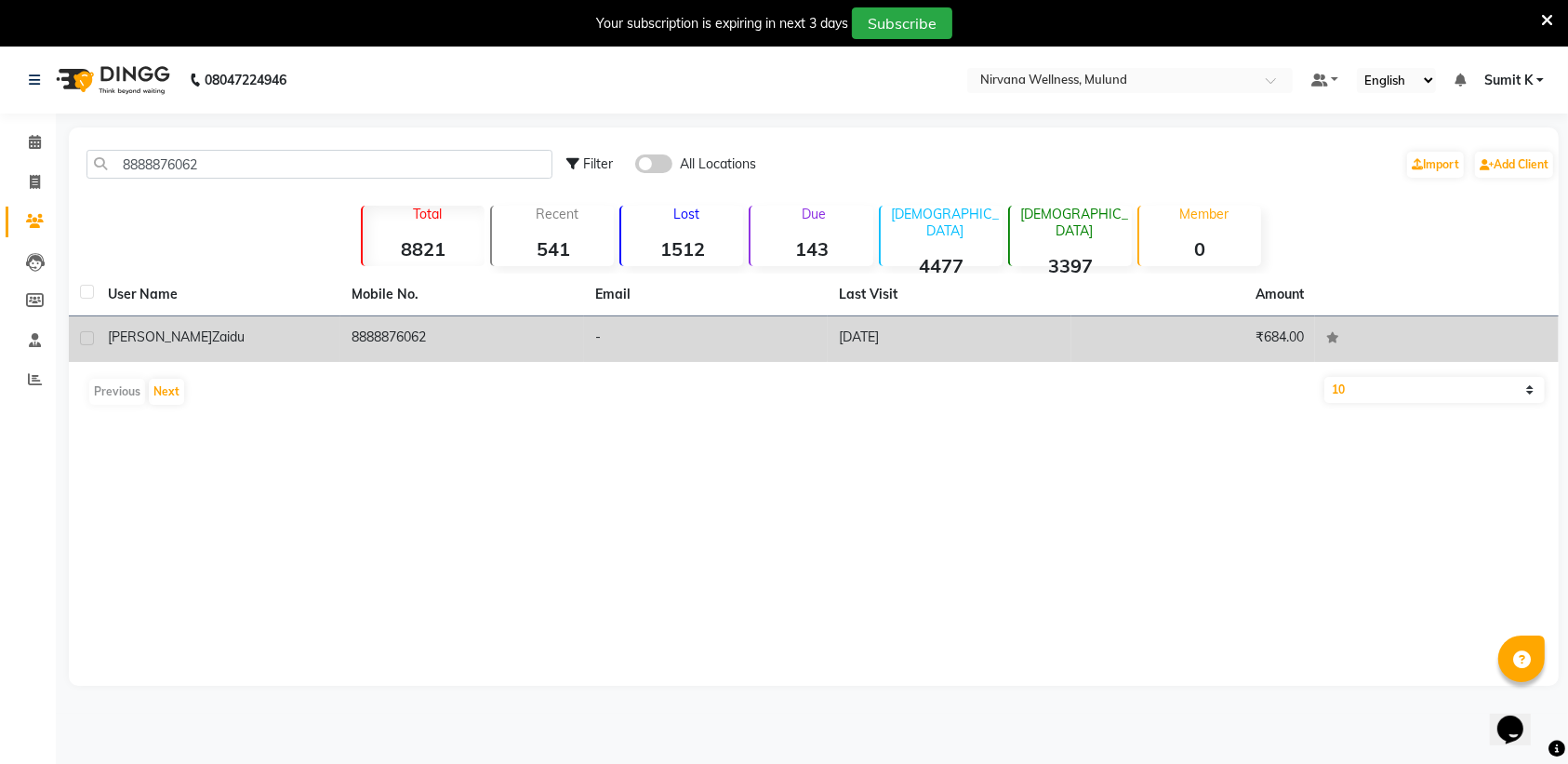
click at [294, 344] on div "[PERSON_NAME]" at bounding box center [218, 337] width 221 height 20
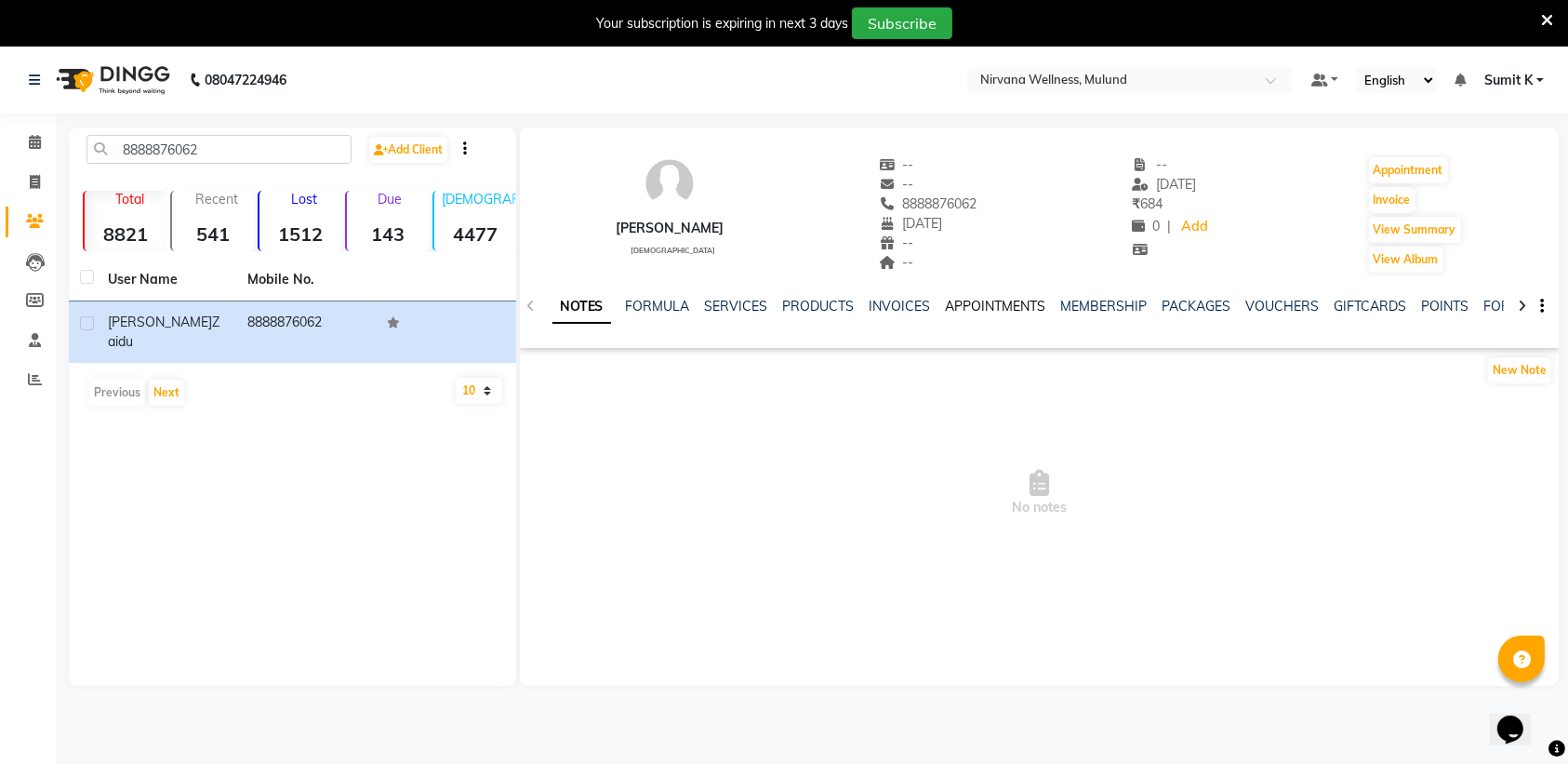
click at [981, 307] on link "APPOINTMENTS" at bounding box center [996, 305] width 101 height 17
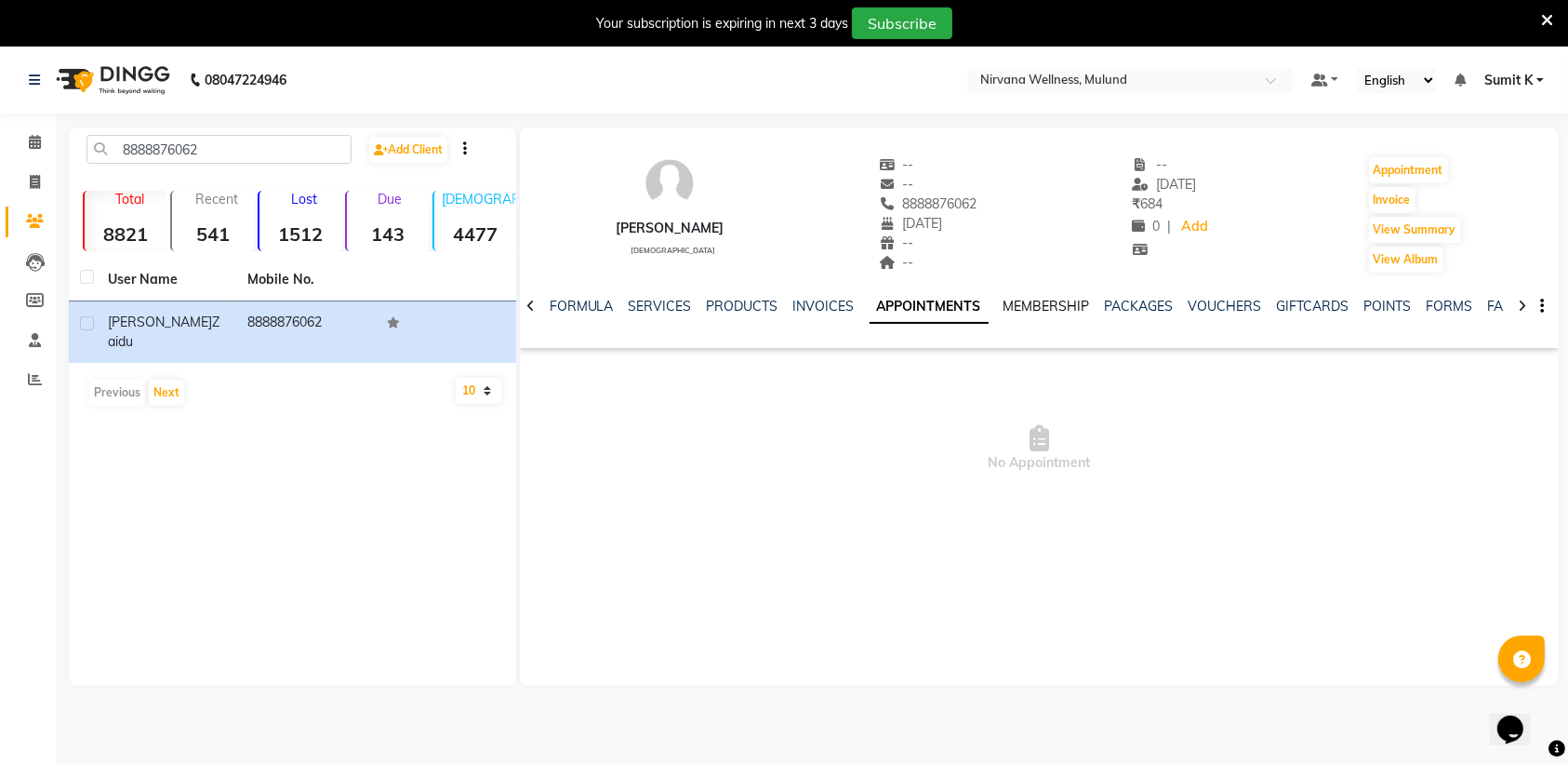
click at [1030, 311] on link "MEMBERSHIP" at bounding box center [1046, 305] width 87 height 17
click at [1193, 294] on div "NOTES FORMULA SERVICES PRODUCTS INVOICES APPOINTMENTS MEMBERSHIP PACKAGES VOUCH…" at bounding box center [1038, 306] width 1038 height 64
click at [1195, 304] on link "VOUCHERS" at bounding box center [1206, 305] width 73 height 17
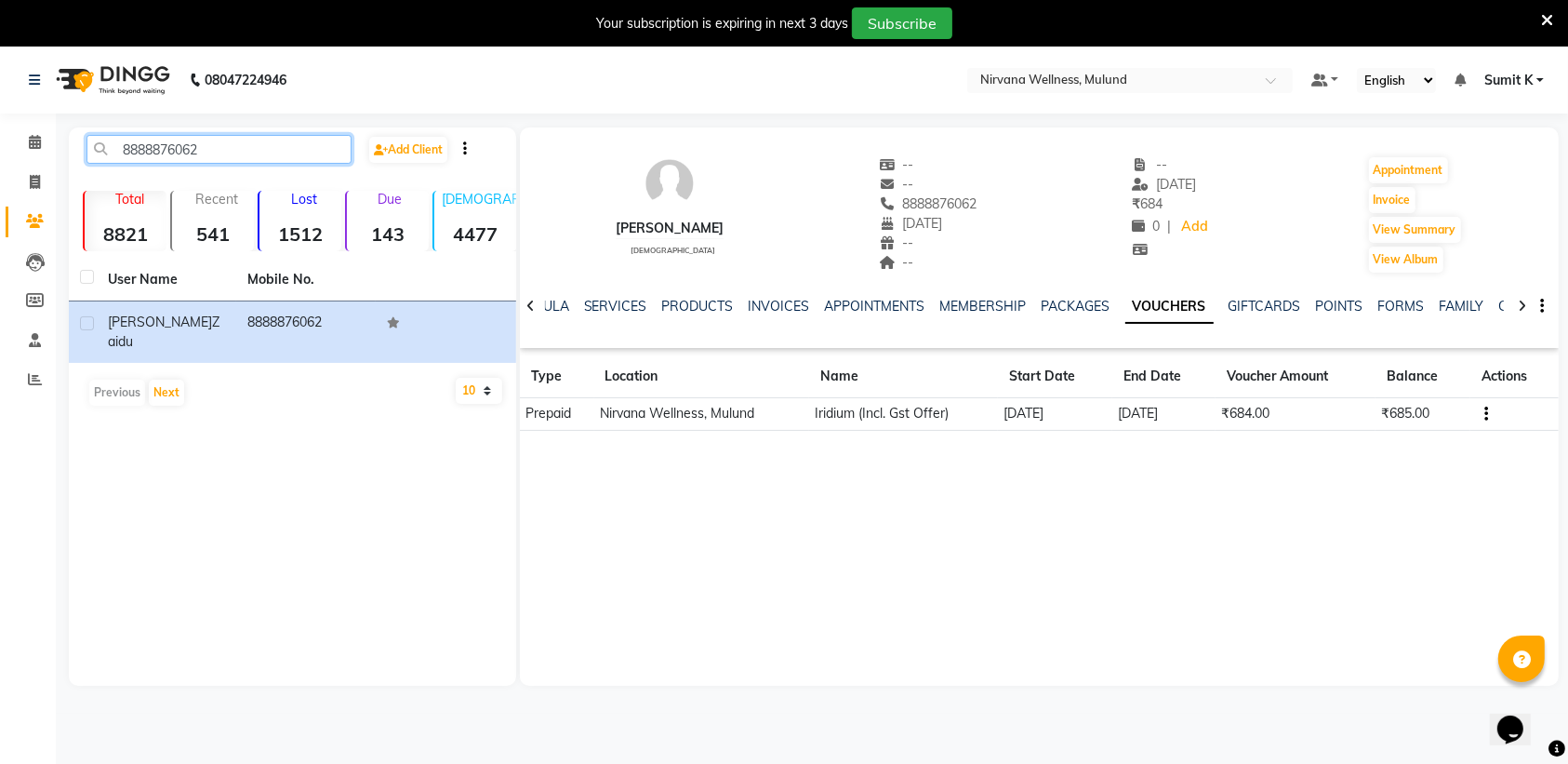
click at [277, 153] on input "8888876062" at bounding box center [219, 148] width 265 height 29
paste input "9820300934"
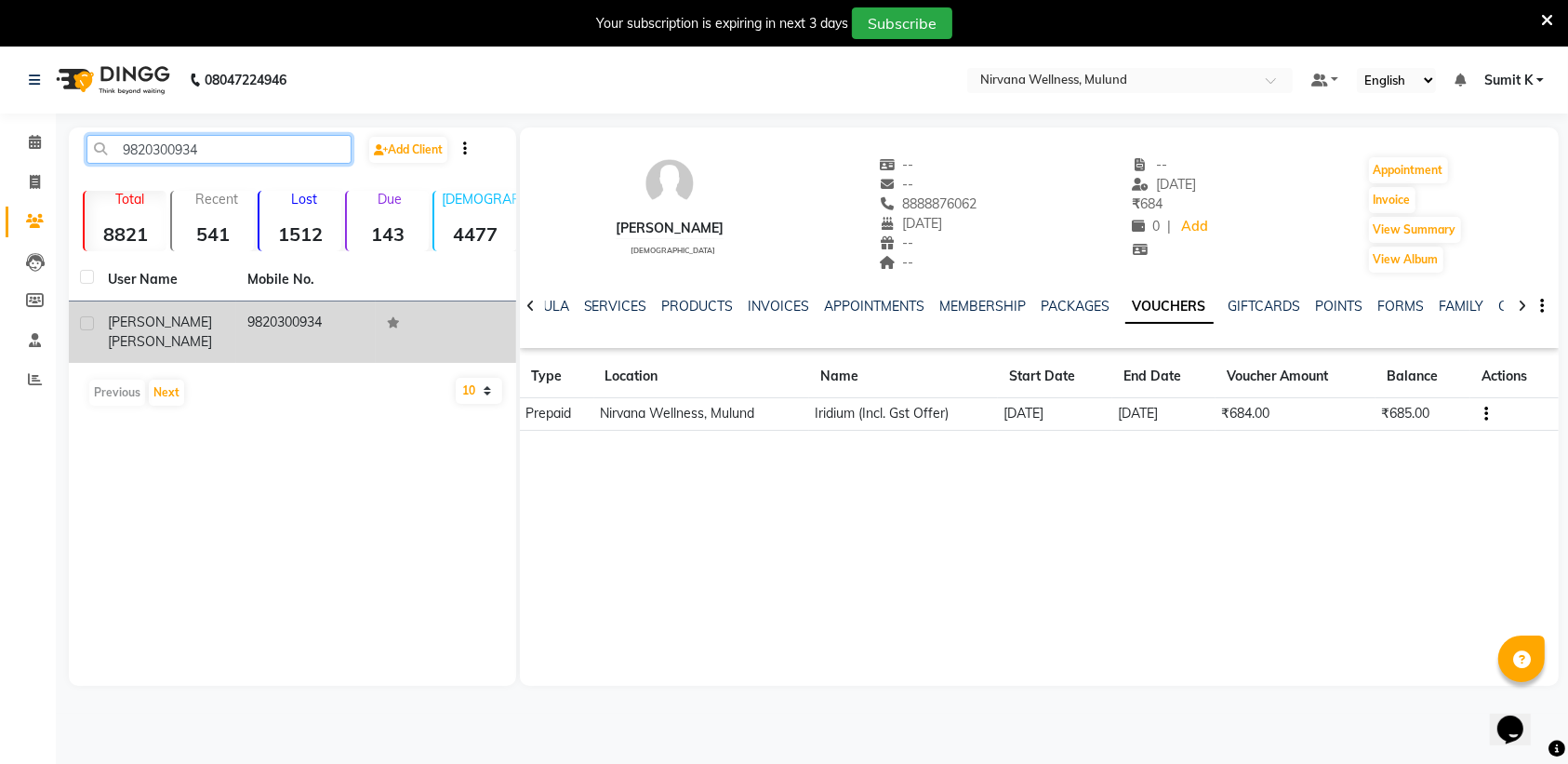
type input "9820300934"
click at [247, 317] on td "9820300934" at bounding box center [305, 332] width 139 height 61
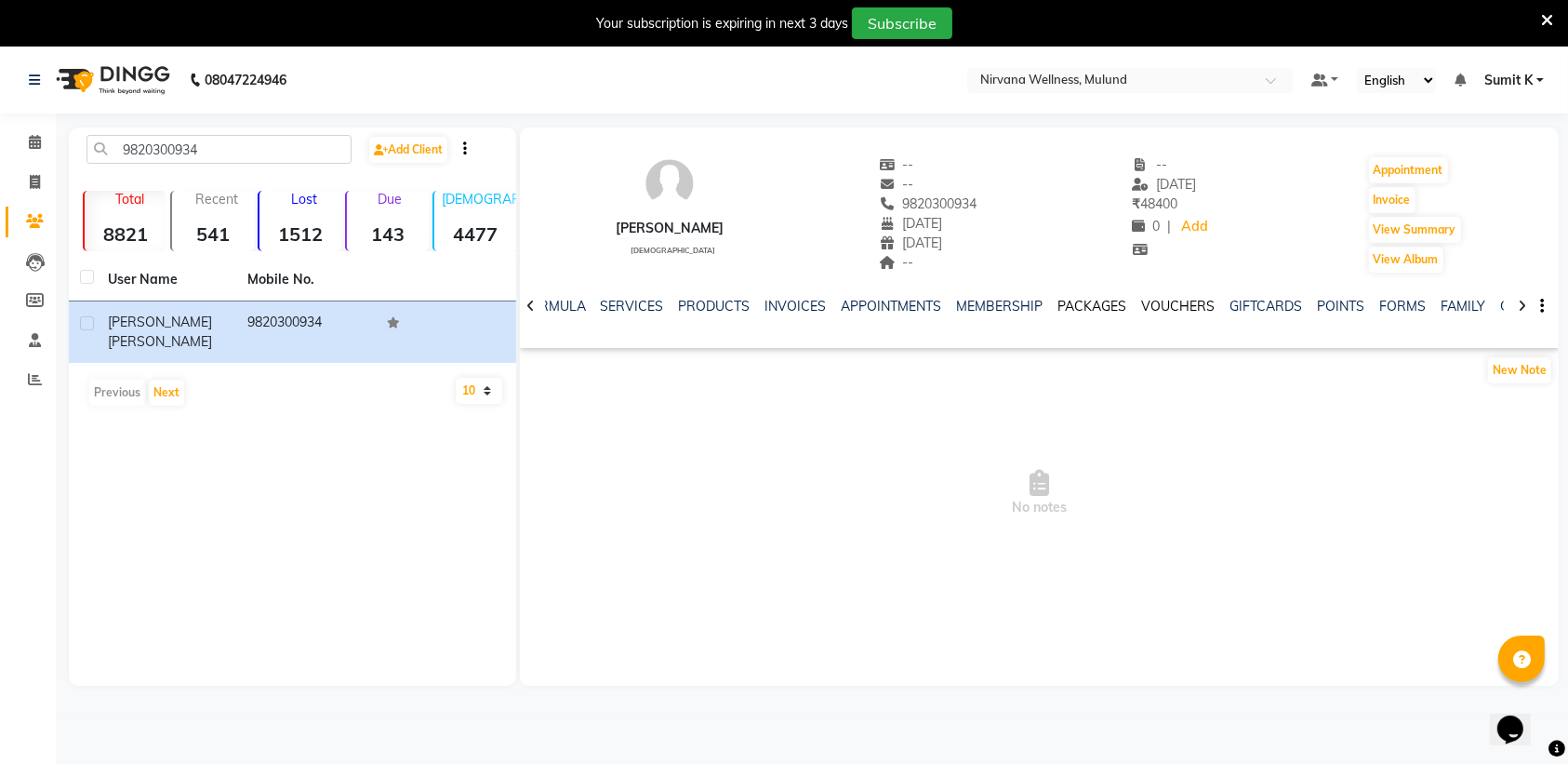
drag, startPoint x: 1148, startPoint y: 302, endPoint x: 1094, endPoint y: 308, distance: 54.3
click at [1149, 302] on link "VOUCHERS" at bounding box center [1179, 305] width 73 height 17
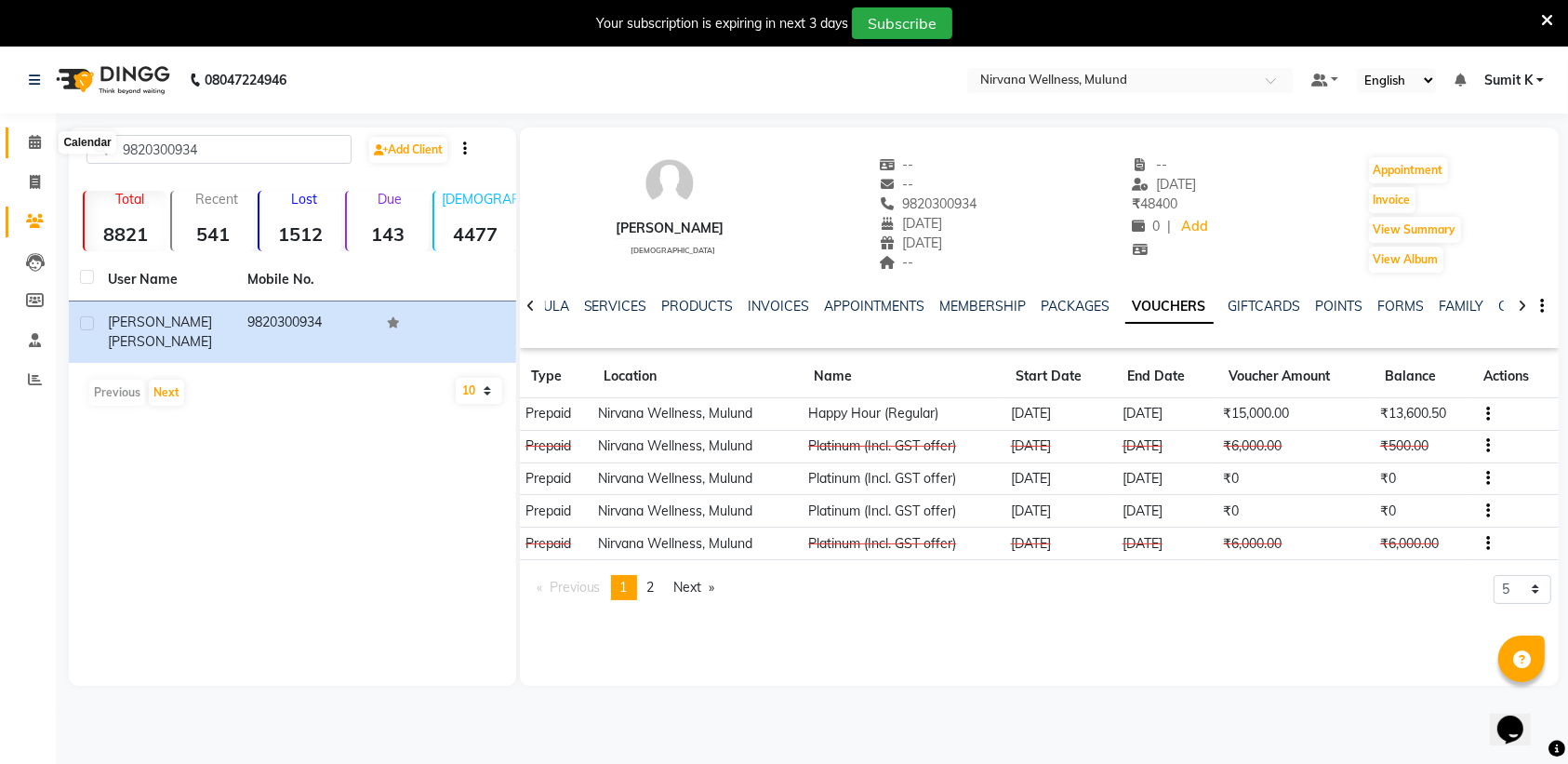
click at [34, 135] on icon at bounding box center [35, 141] width 12 height 14
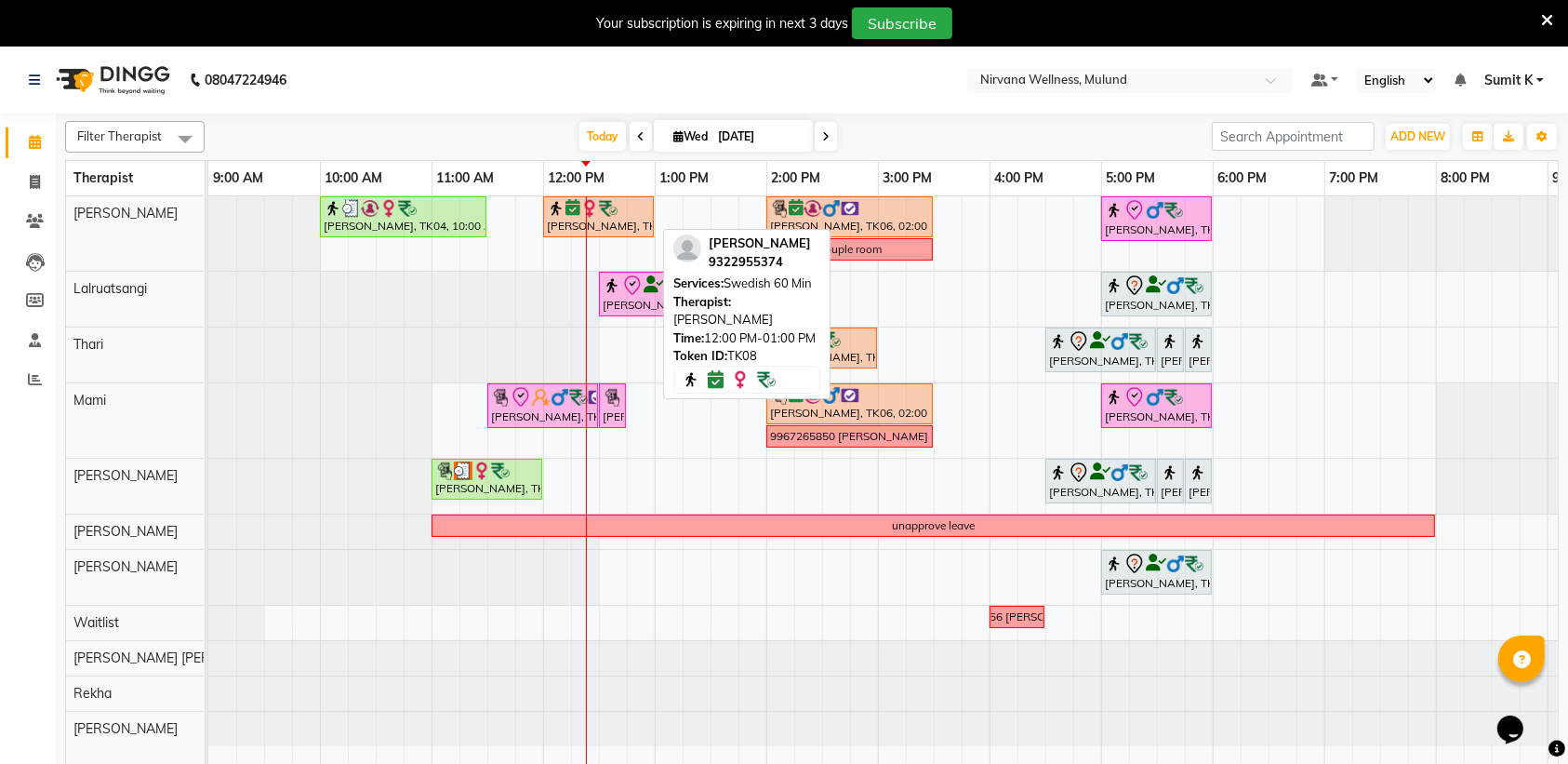
click at [579, 220] on div "[PERSON_NAME], TK08, 12:00 PM-01:00 PM, Swedish 60 Min" at bounding box center [598, 216] width 107 height 36
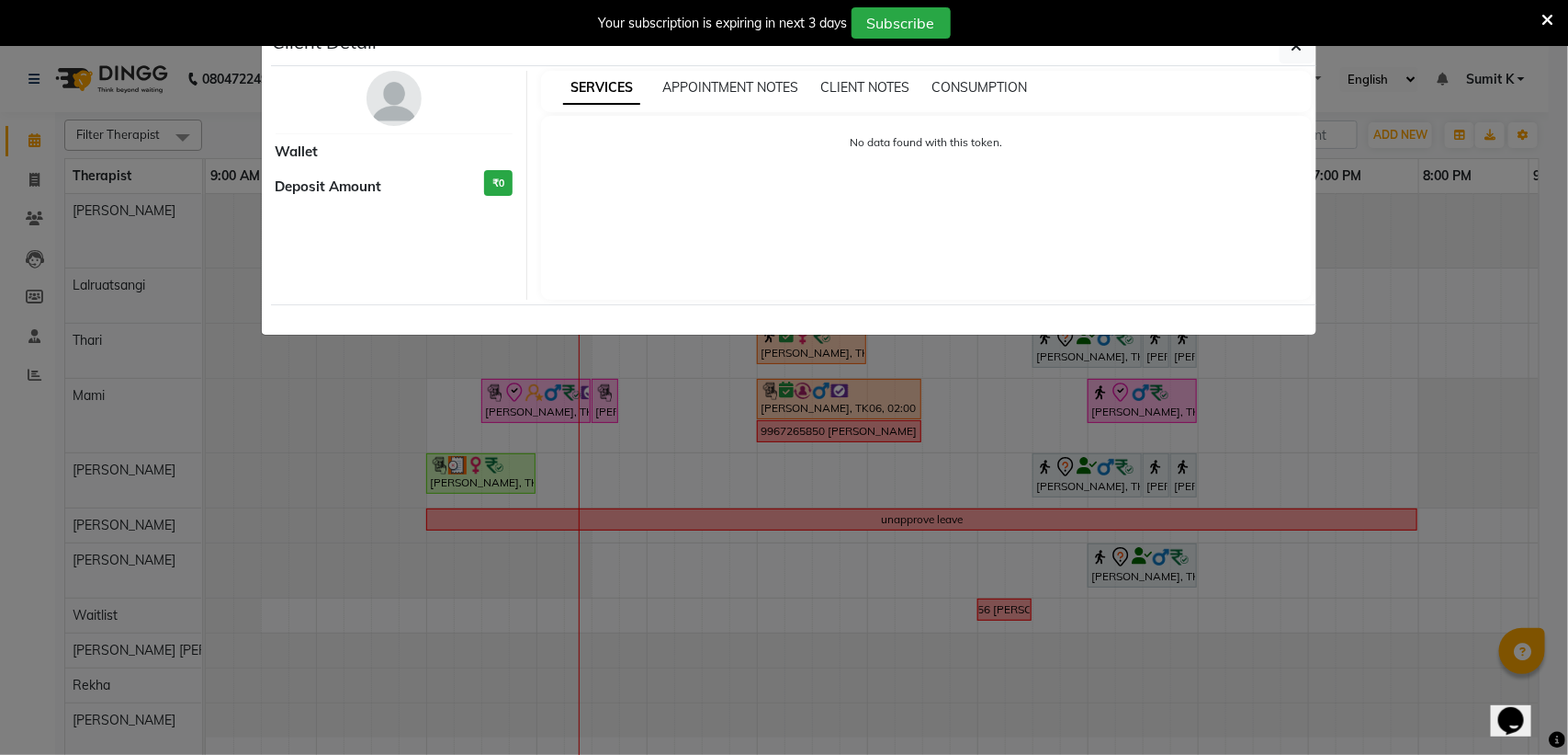
select select "6"
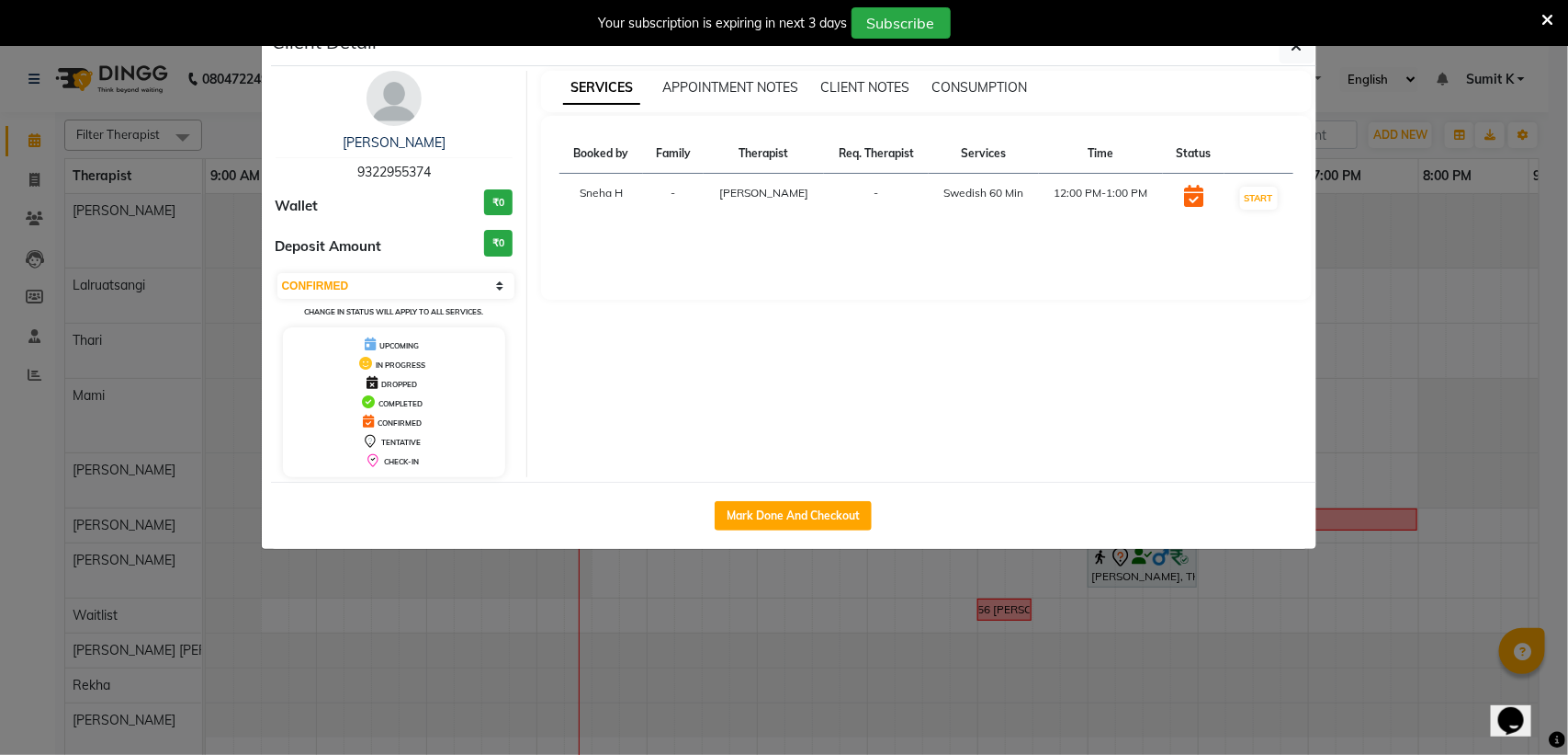
click at [1329, 94] on ngb-modal-window "Client Detail [PERSON_NAME] 9322955374 Wallet ₹0 Deposit Amount ₹0 Select IN SE…" at bounding box center [784, 377] width 1568 height 755
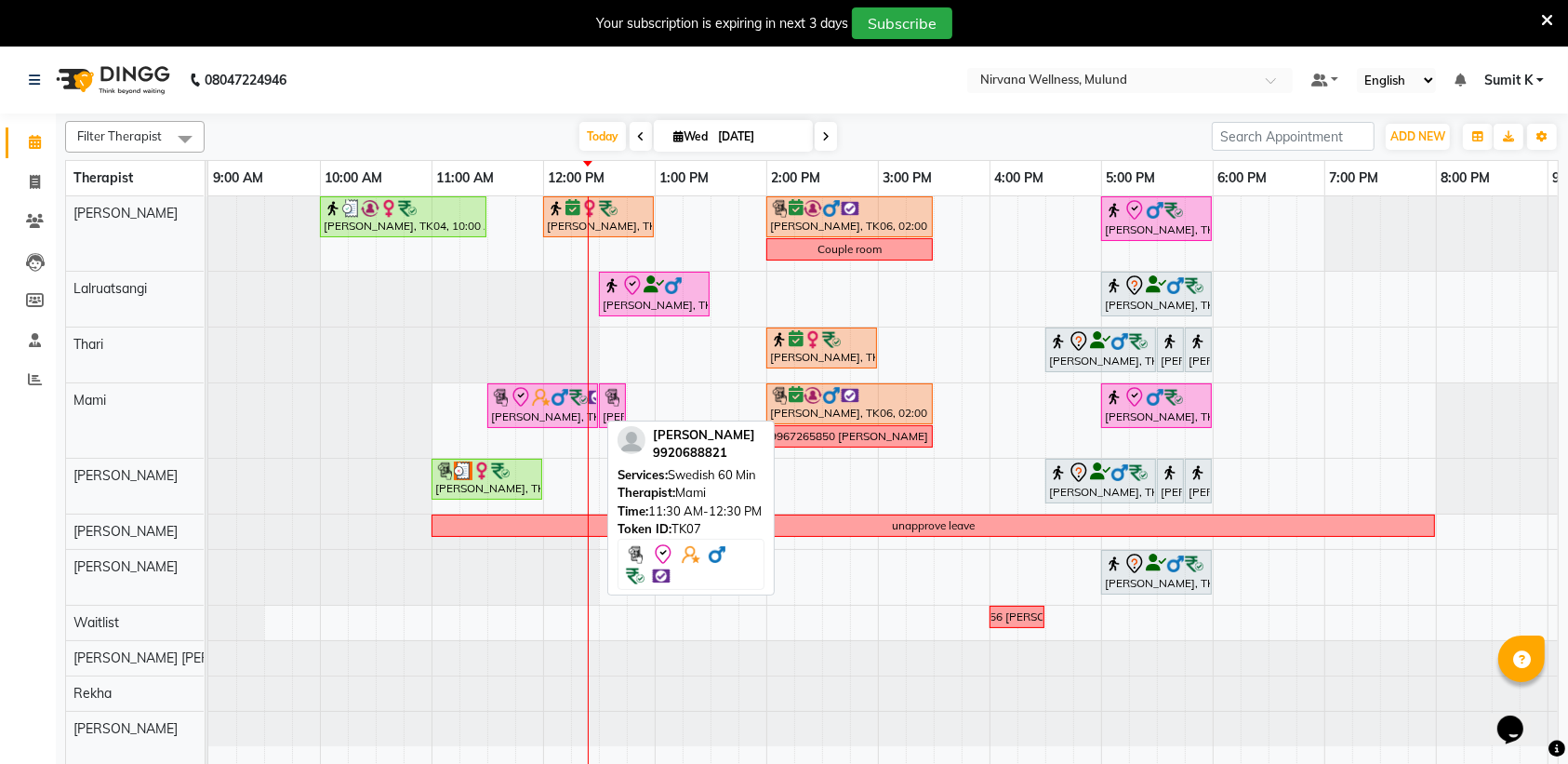
click at [514, 418] on div "[PERSON_NAME], TK07, 11:30 AM-12:30 PM, Swedish 60 Min" at bounding box center [542, 406] width 107 height 40
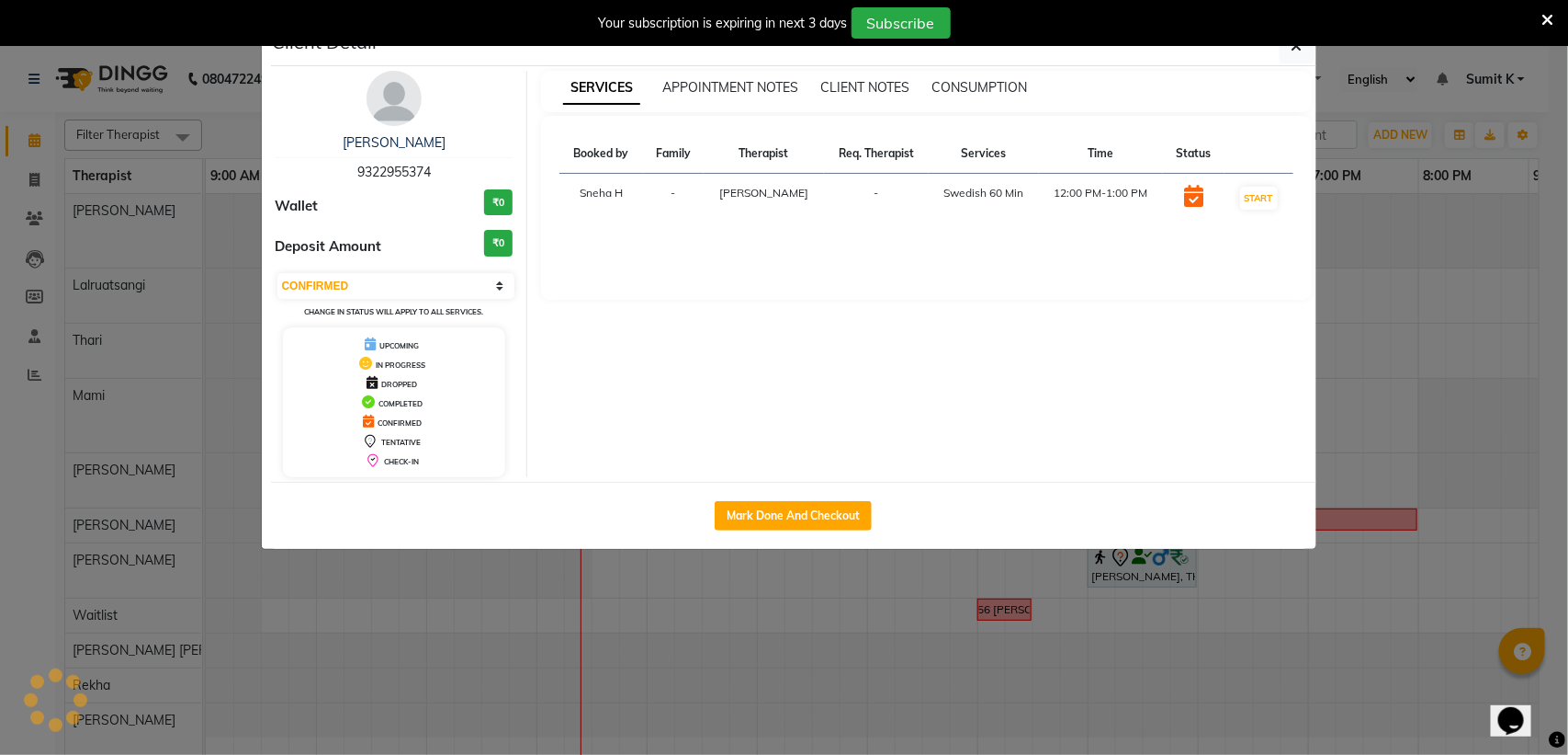
select select "8"
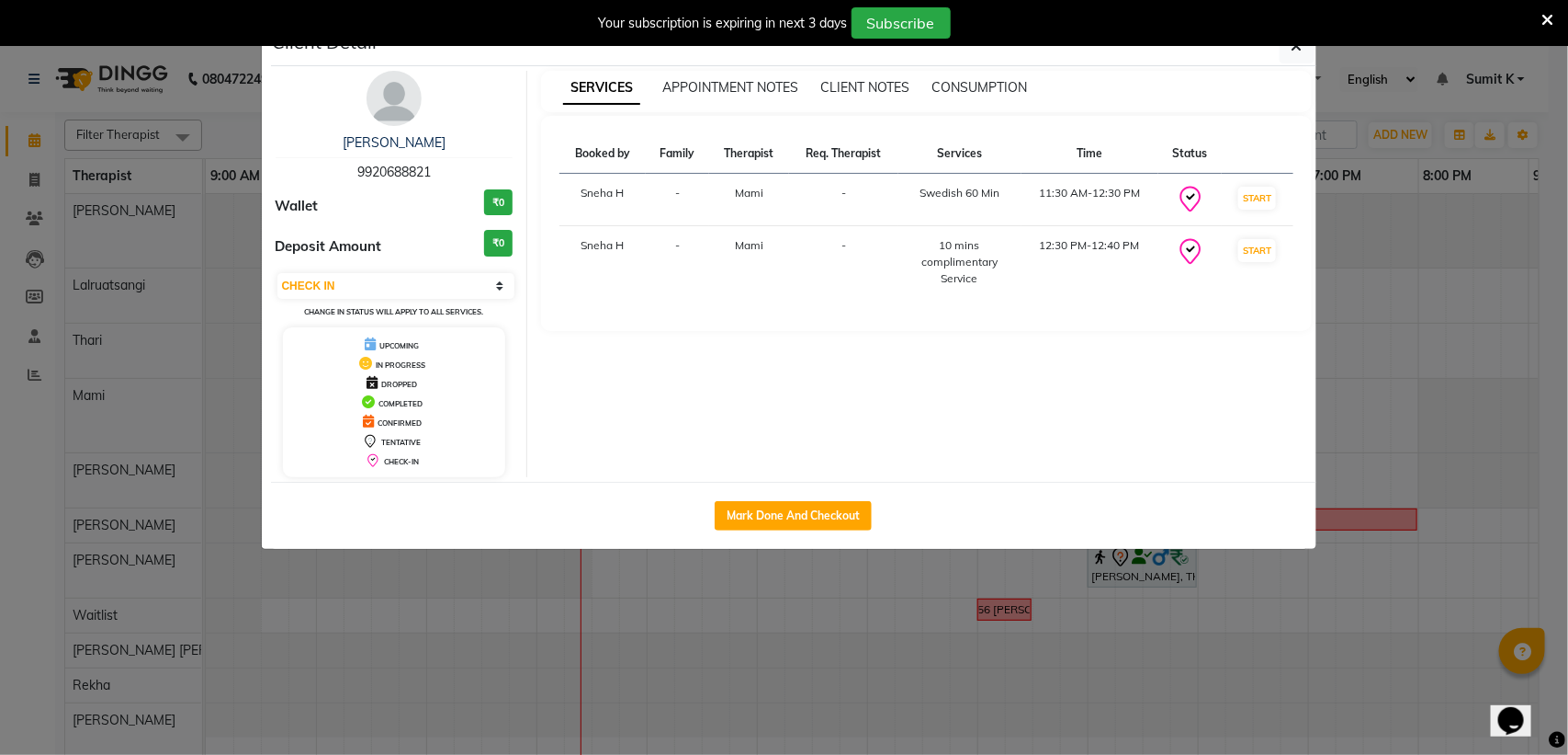
click at [1341, 111] on ngb-modal-window "Client Detail [PERSON_NAME] 9920688821 Wallet ₹0 Deposit Amount ₹0 Select IN SE…" at bounding box center [784, 377] width 1568 height 755
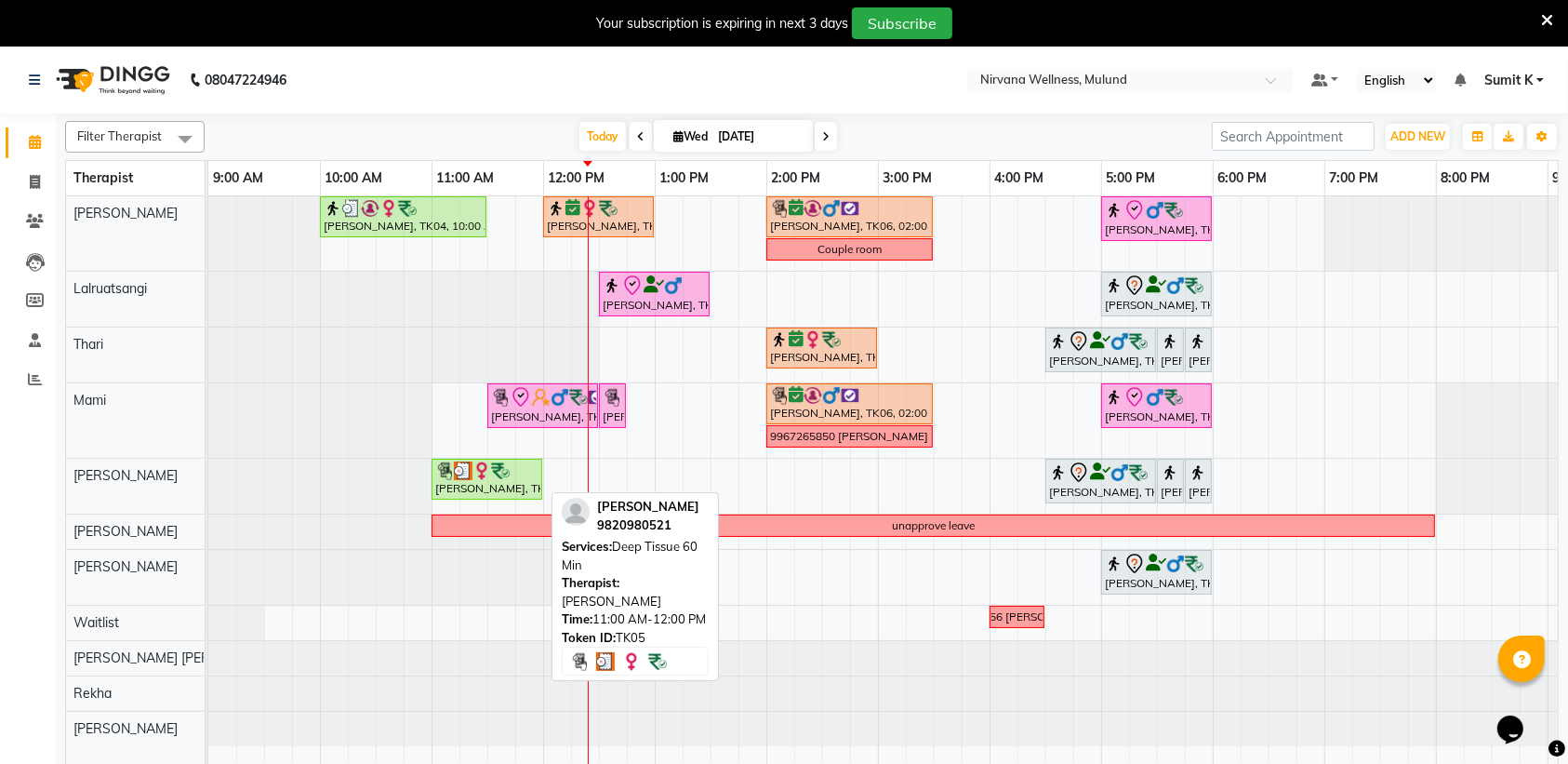
click at [491, 474] on img at bounding box center [500, 470] width 19 height 19
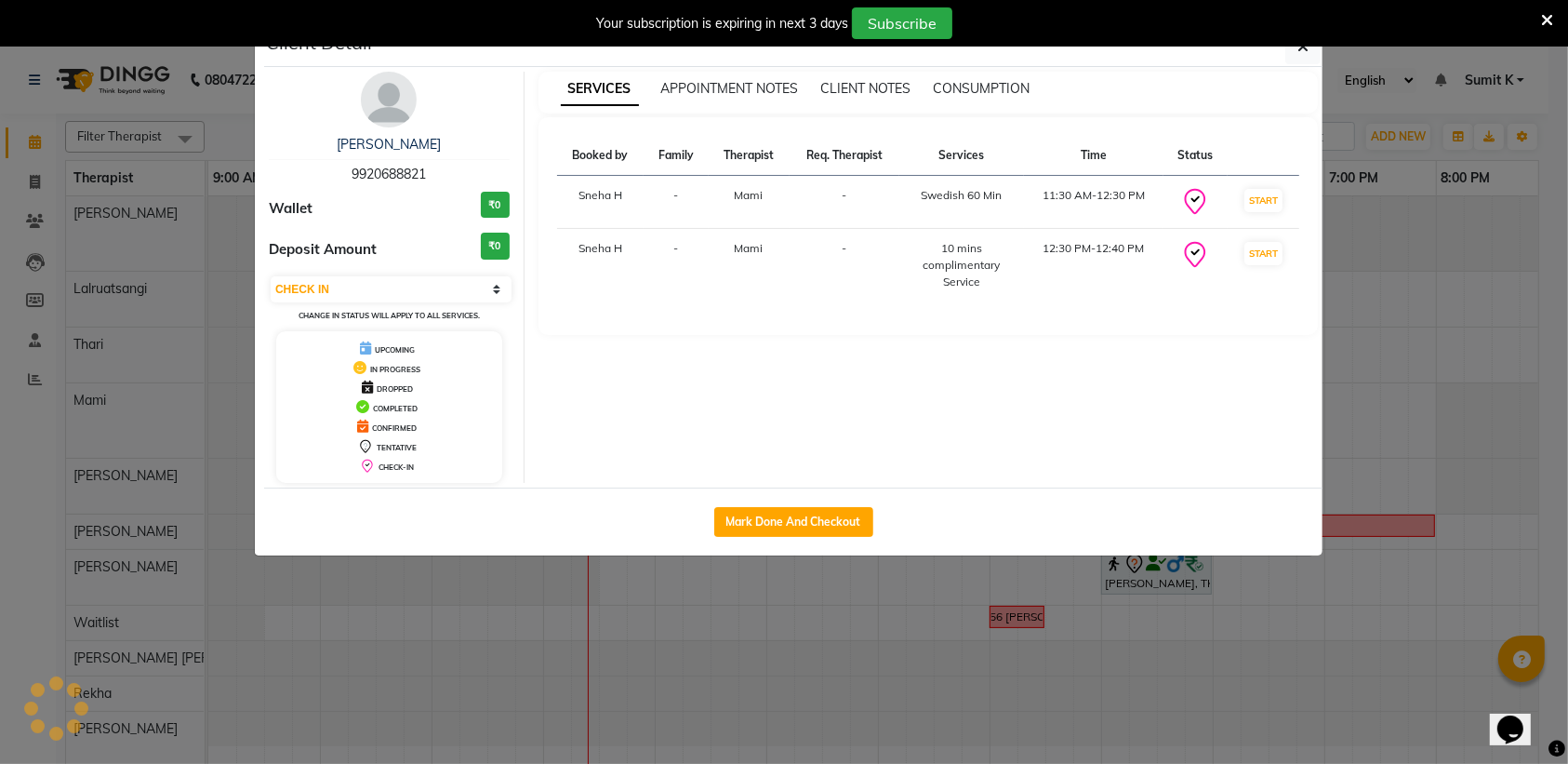
select select "3"
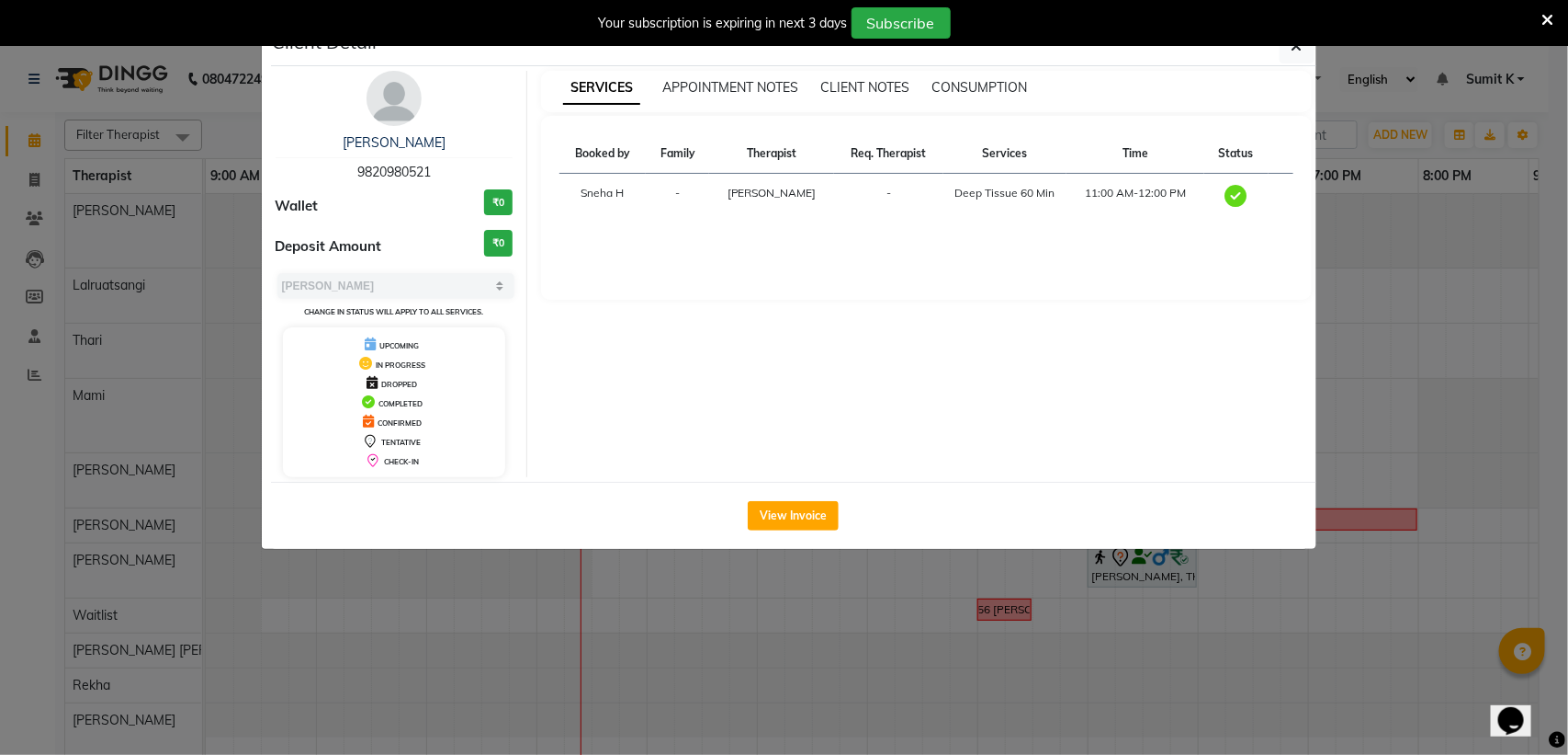
click at [1441, 226] on ngb-modal-window "Client Detail [PERSON_NAME] 9820980521 Wallet ₹0 Deposit Amount ₹0 Select MARK …" at bounding box center [784, 377] width 1568 height 755
